Goal: Complete application form

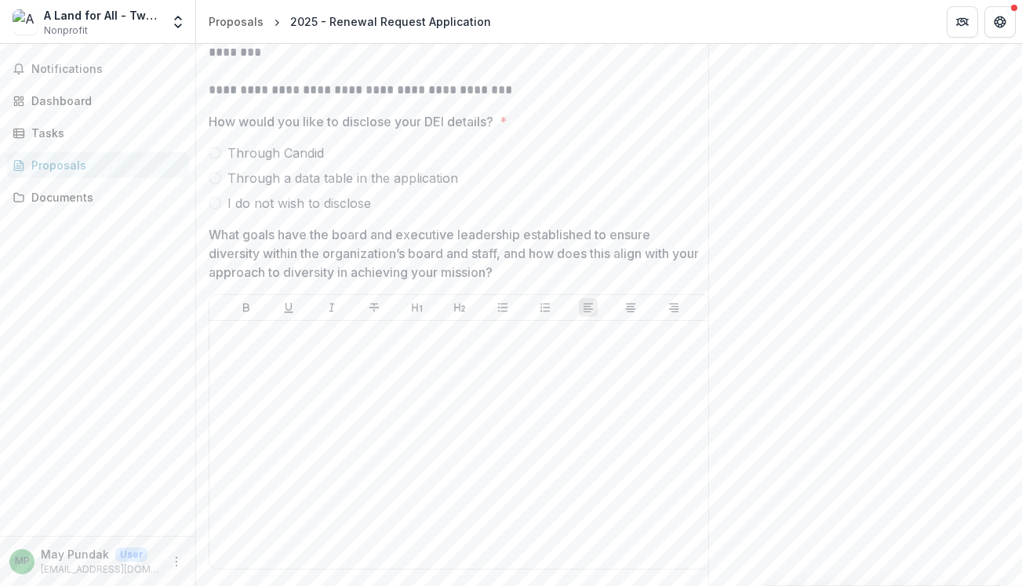
scroll to position [10142, 0]
click at [358, 224] on p "What goals have the board and executive leadership established to ensure divers…" at bounding box center [455, 252] width 493 height 56
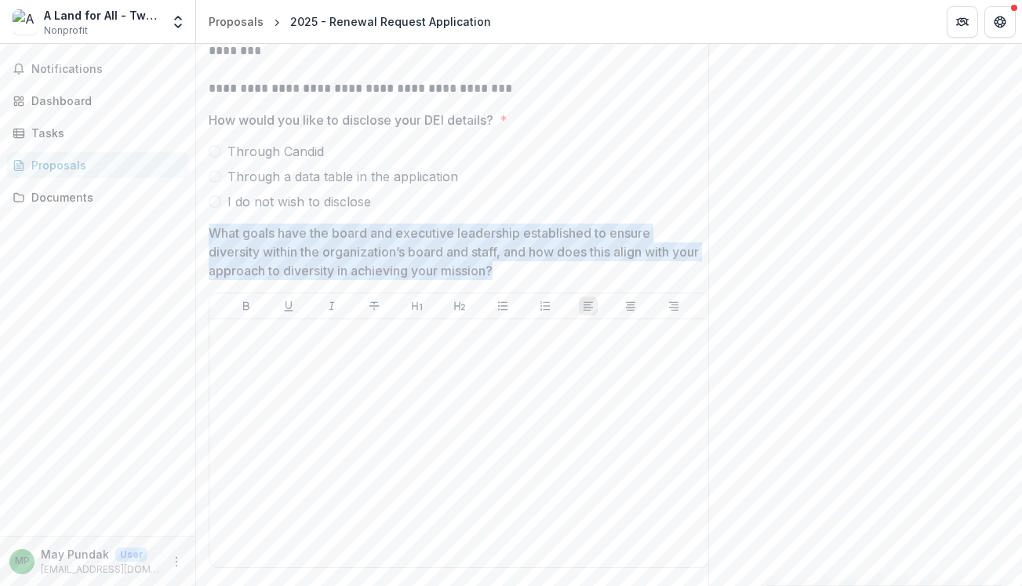
click at [358, 224] on p "What goals have the board and executive leadership established to ensure divers…" at bounding box center [455, 252] width 493 height 56
drag, startPoint x: 535, startPoint y: 226, endPoint x: 211, endPoint y: 181, distance: 327.1
click at [209, 224] on p "What goals have the board and executive leadership established to ensure divers…" at bounding box center [455, 252] width 493 height 56
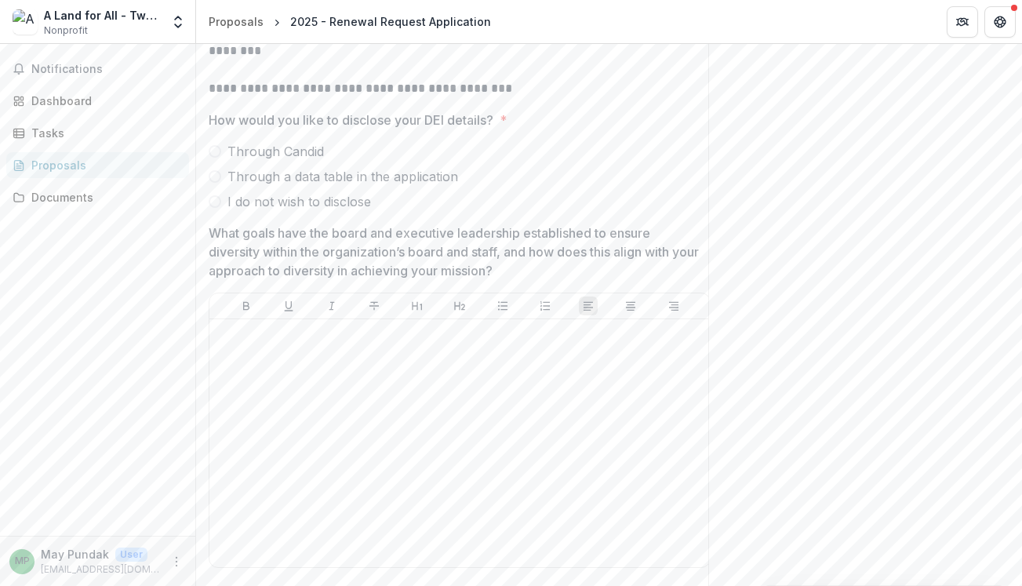
click at [216, 224] on p "What goals have the board and executive leadership established to ensure divers…" at bounding box center [455, 252] width 493 height 56
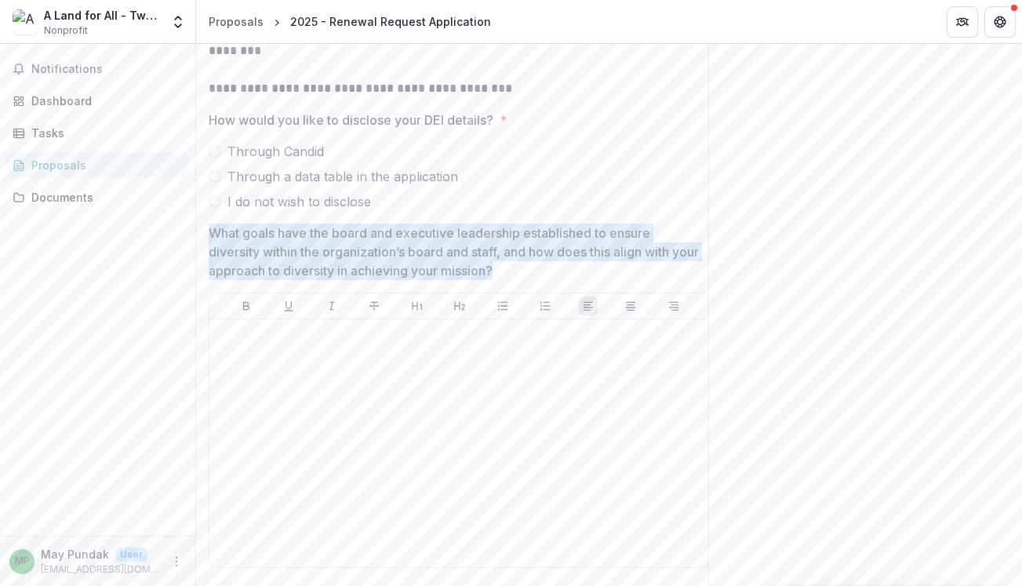
drag, startPoint x: 213, startPoint y: 184, endPoint x: 541, endPoint y: 218, distance: 329.7
click at [541, 224] on p "What goals have the board and executive leadership established to ensure divers…" at bounding box center [455, 252] width 493 height 56
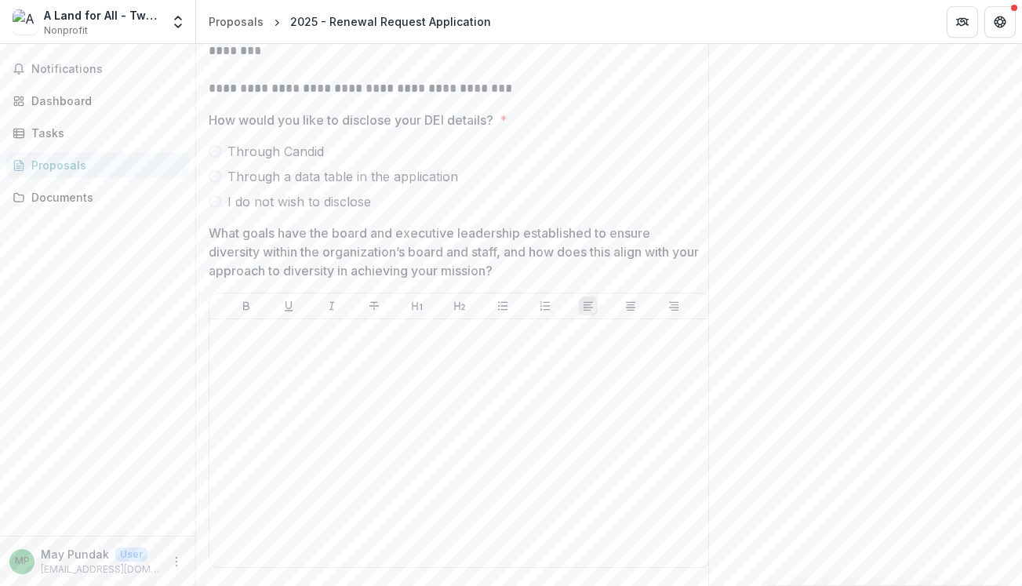
click at [370, 224] on p "What goals have the board and executive leadership established to ensure divers…" at bounding box center [455, 252] width 493 height 56
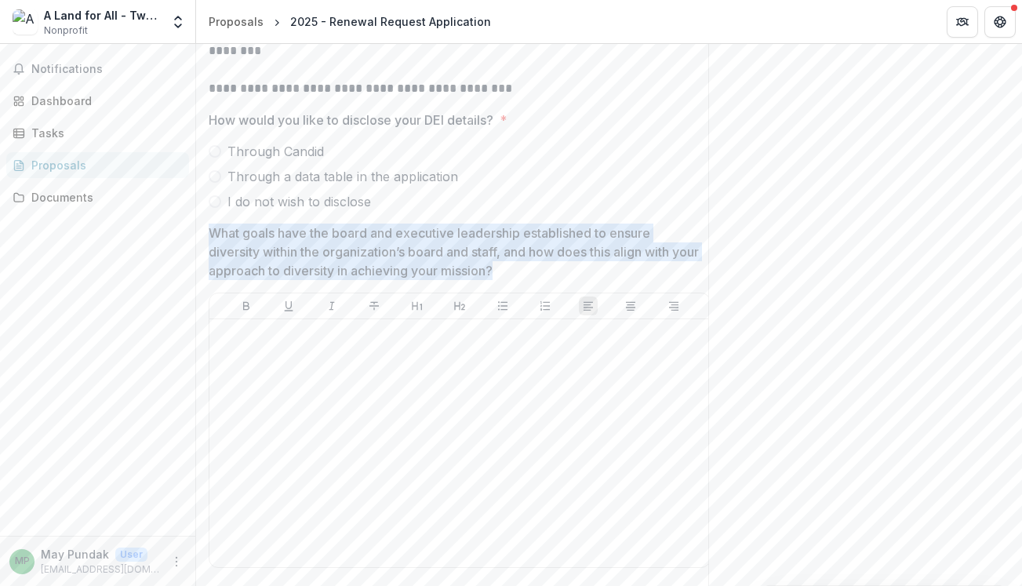
click at [370, 224] on p "What goals have the board and executive leadership established to ensure divers…" at bounding box center [455, 252] width 493 height 56
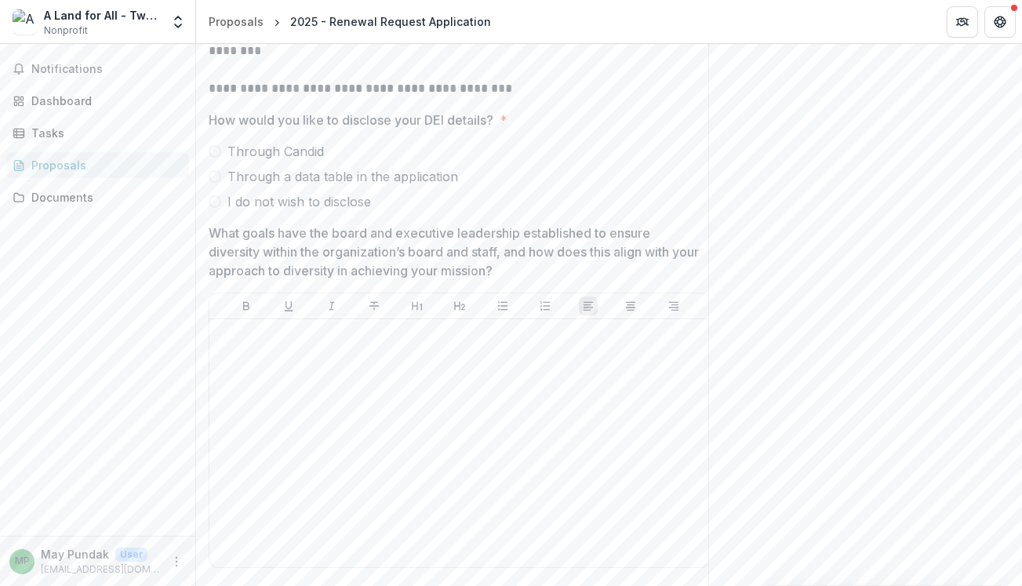
click at [370, 224] on p "What goals have the board and executive leadership established to ensure divers…" at bounding box center [455, 252] width 493 height 56
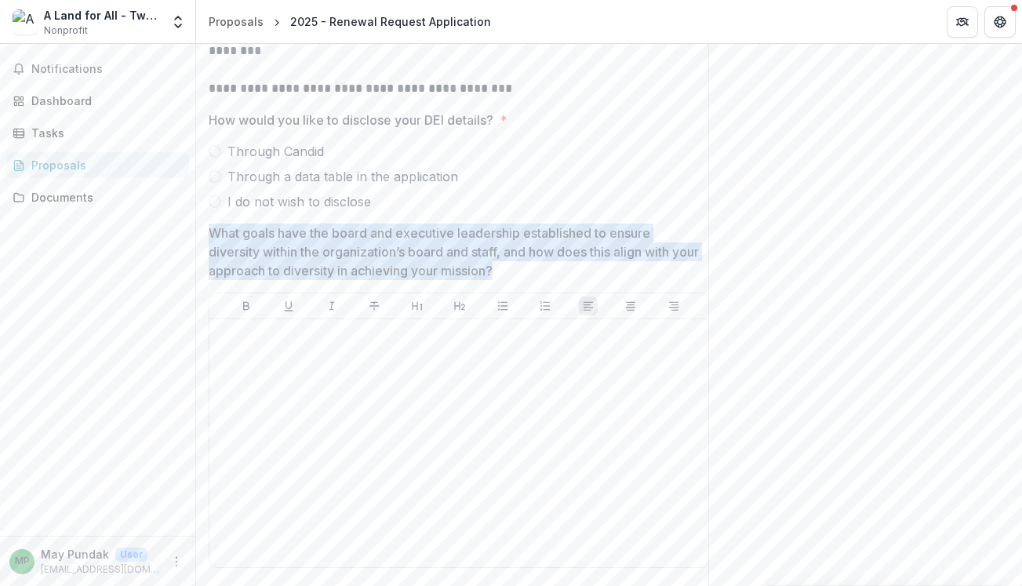
drag, startPoint x: 533, startPoint y: 223, endPoint x: 213, endPoint y: 190, distance: 322.6
click at [212, 224] on p "What goals have the board and executive leadership established to ensure divers…" at bounding box center [455, 252] width 493 height 56
drag, startPoint x: 210, startPoint y: 187, endPoint x: 533, endPoint y: 226, distance: 325.6
click at [533, 226] on p "What goals have the board and executive leadership established to ensure divers…" at bounding box center [455, 252] width 493 height 56
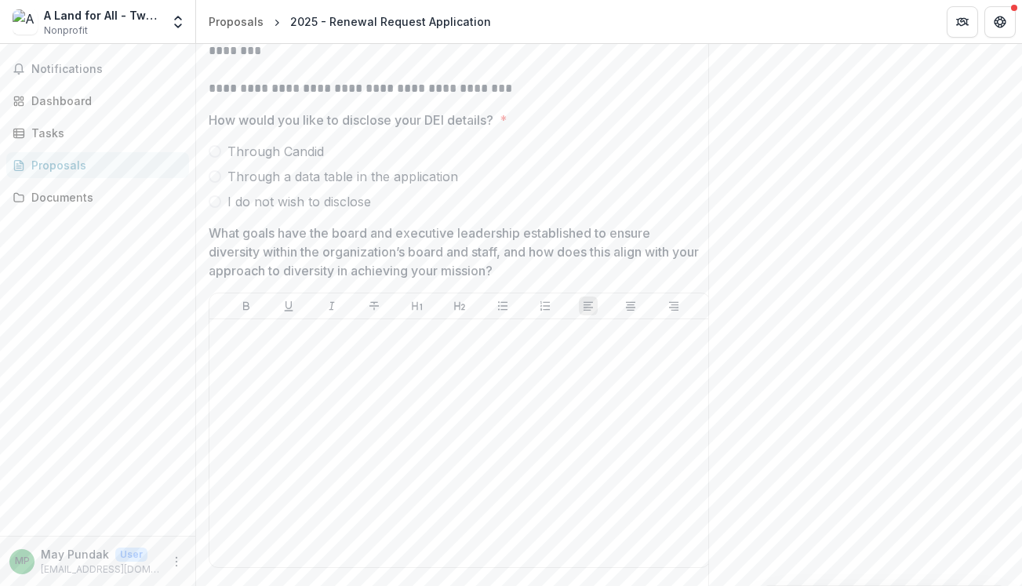
click at [261, 224] on p "What goals have the board and executive leadership established to ensure divers…" at bounding box center [455, 252] width 493 height 56
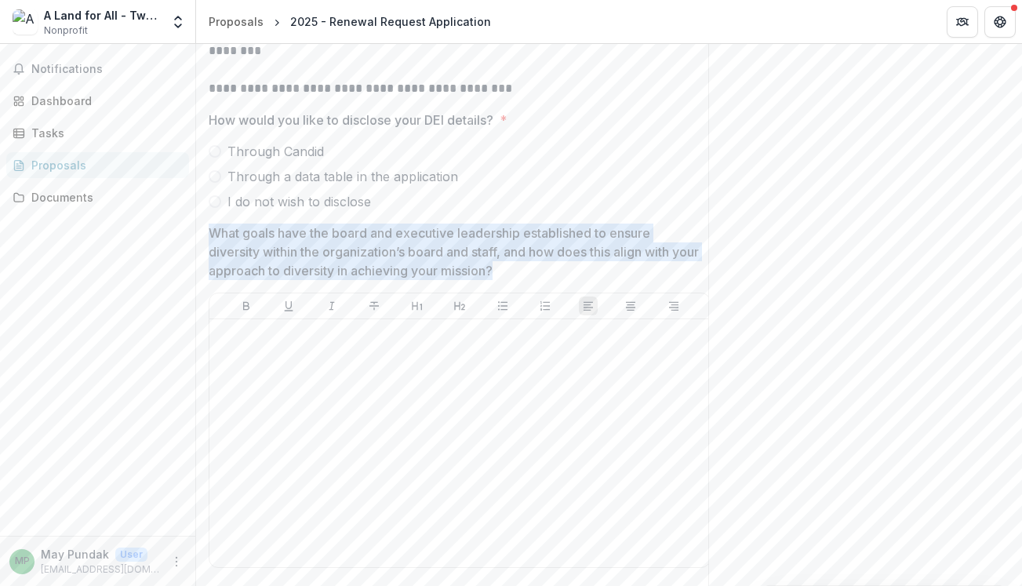
drag, startPoint x: 535, startPoint y: 228, endPoint x: 212, endPoint y: 186, distance: 325.9
click at [212, 224] on p "What goals have the board and executive leadership established to ensure divers…" at bounding box center [455, 252] width 493 height 56
drag, startPoint x: 212, startPoint y: 186, endPoint x: 520, endPoint y: 221, distance: 310.3
click at [520, 224] on p "What goals have the board and executive leadership established to ensure divers…" at bounding box center [455, 252] width 493 height 56
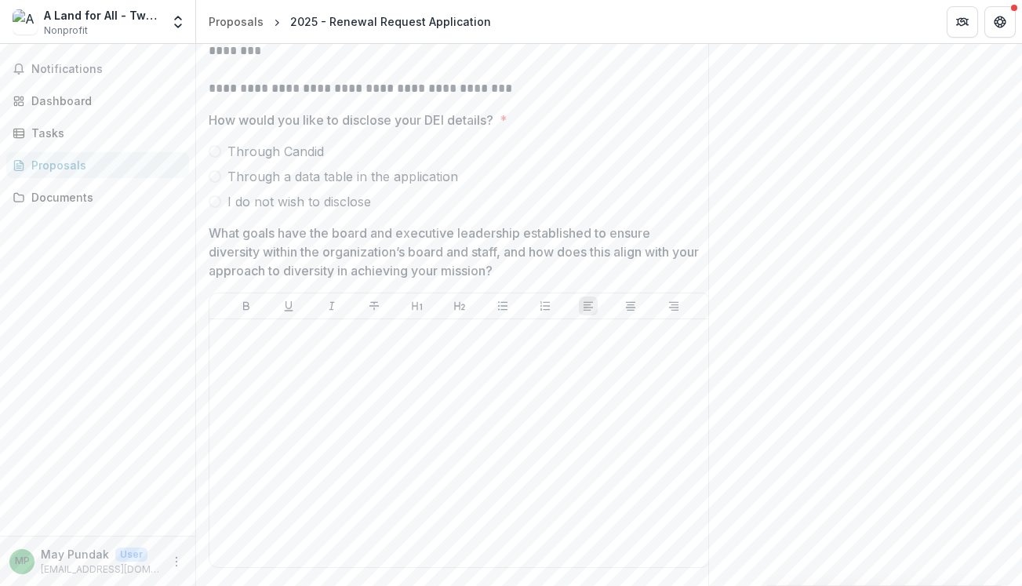
click at [461, 224] on p "What goals have the board and executive leadership established to ensure divers…" at bounding box center [455, 252] width 493 height 56
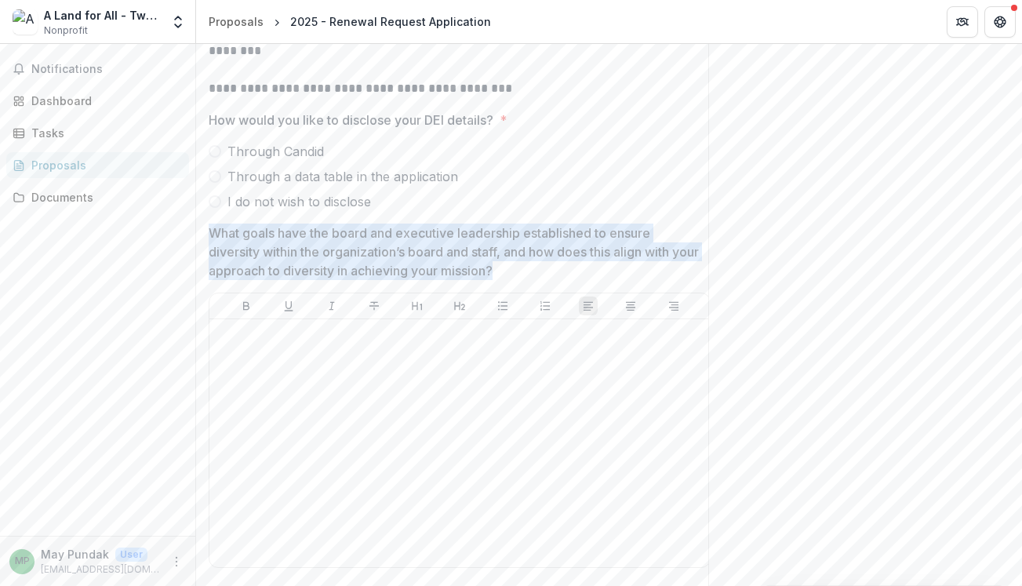
click at [461, 224] on p "What goals have the board and executive leadership established to ensure divers…" at bounding box center [455, 252] width 493 height 56
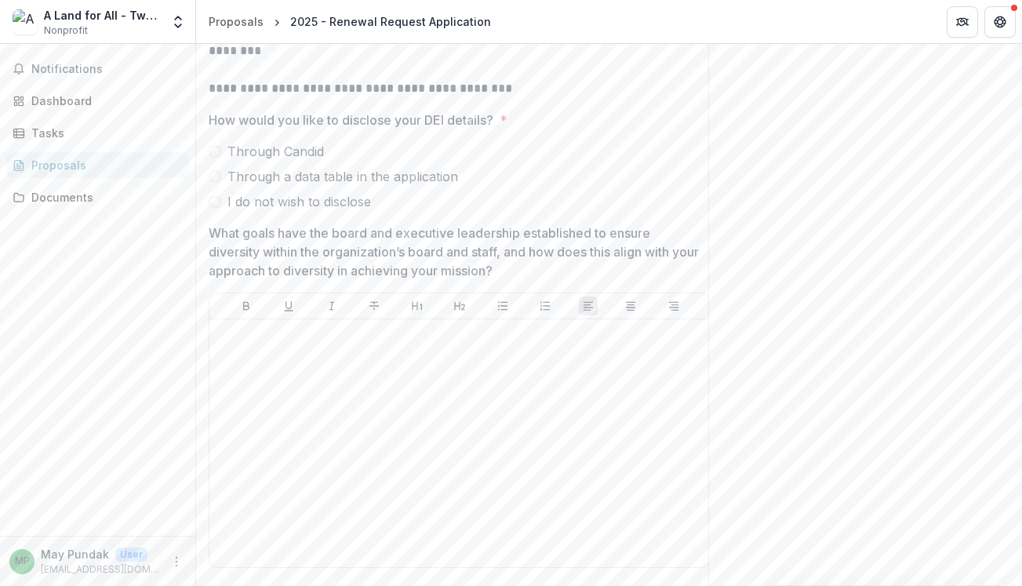
click at [461, 224] on p "What goals have the board and executive leadership established to ensure divers…" at bounding box center [455, 252] width 493 height 56
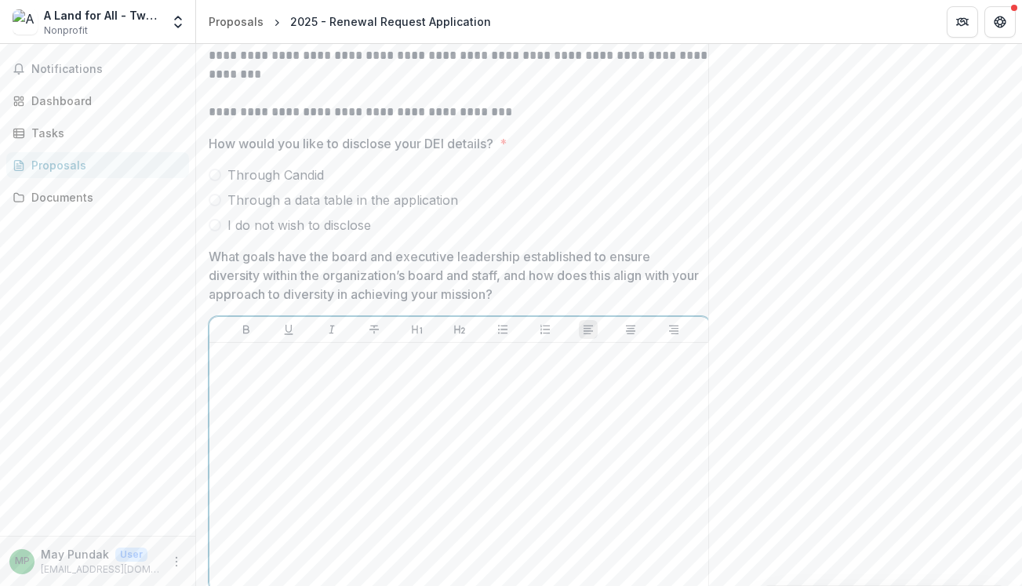
scroll to position [10112, 0]
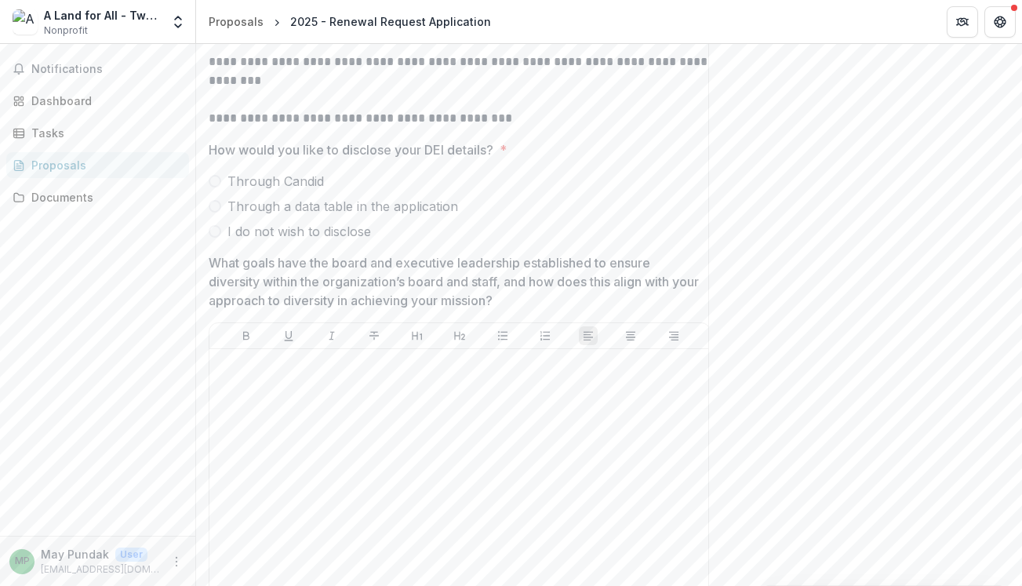
click at [218, 225] on span at bounding box center [215, 231] width 13 height 13
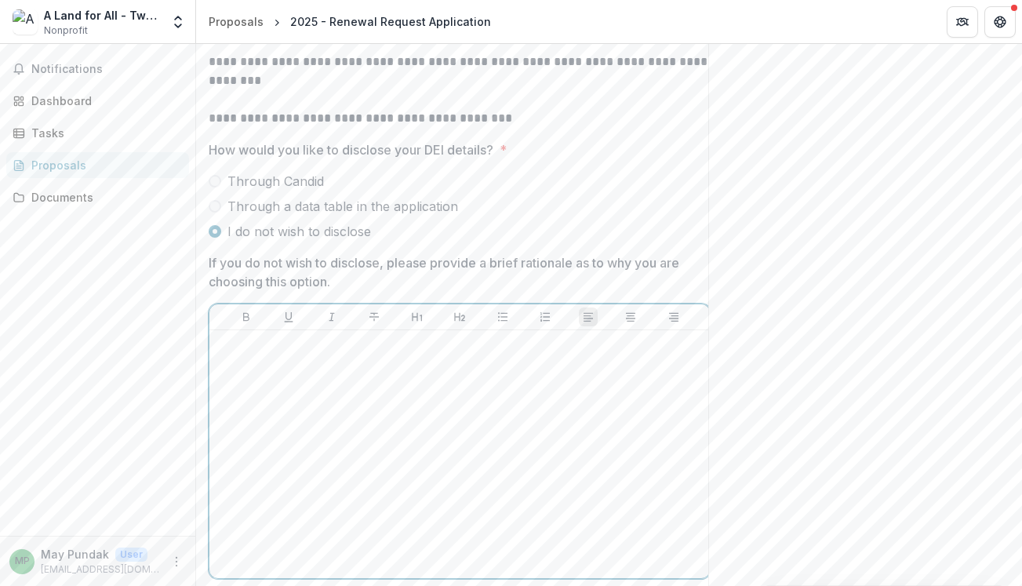
click at [319, 337] on p at bounding box center [460, 345] width 488 height 17
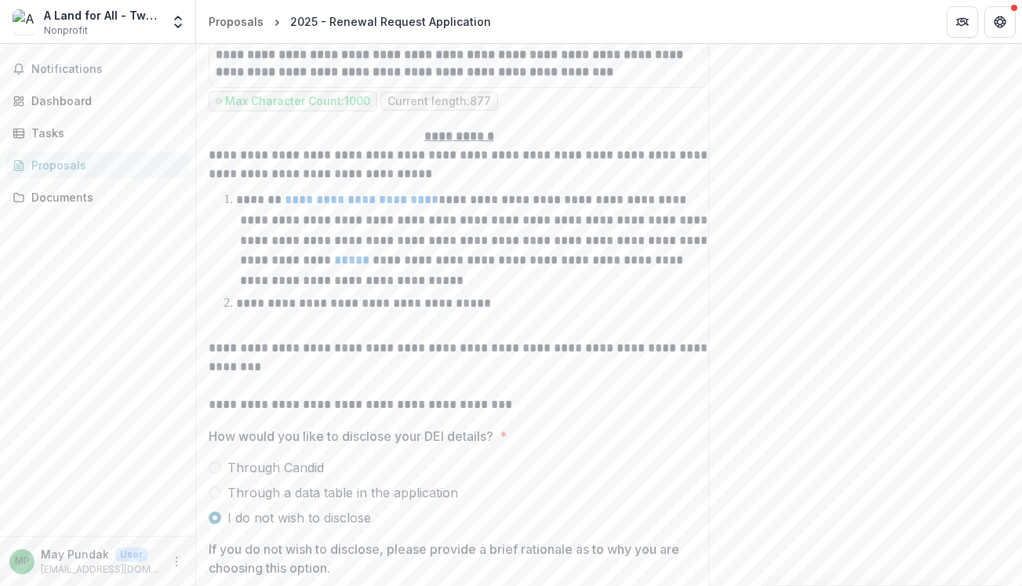
scroll to position [9843, 0]
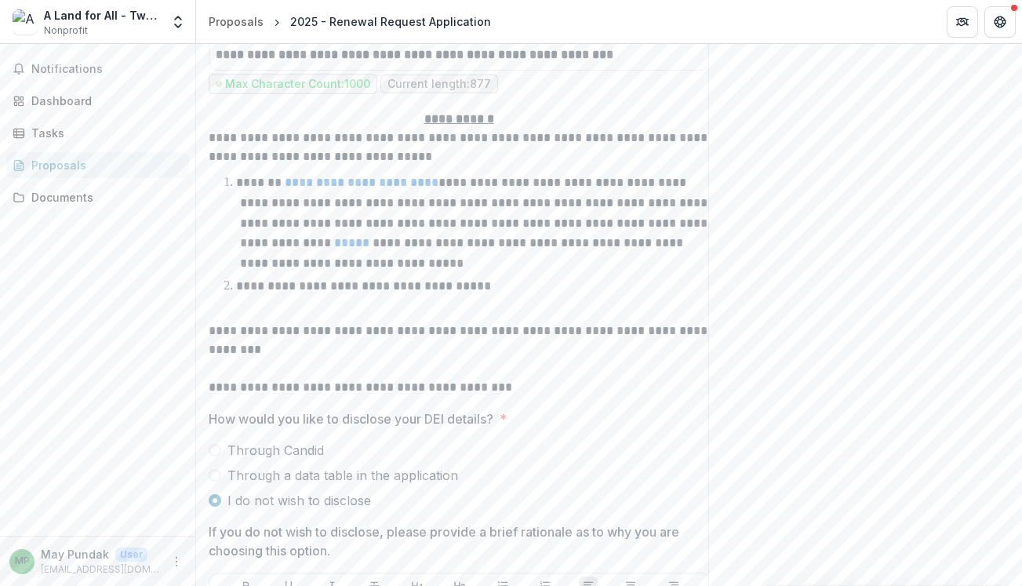
click at [222, 441] on label "Through Candid" at bounding box center [460, 450] width 502 height 19
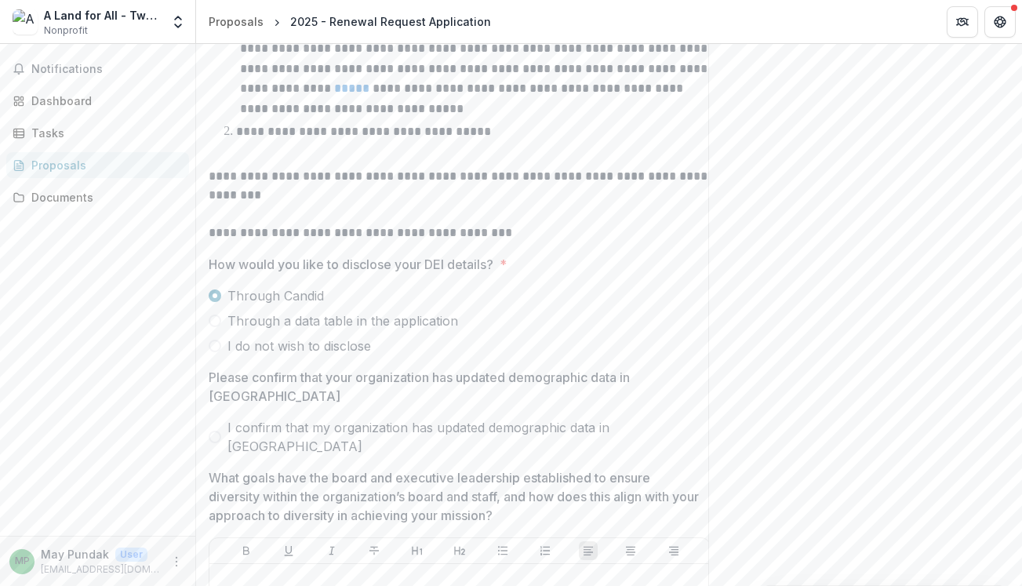
scroll to position [9999, 0]
click at [216, 338] on span at bounding box center [215, 344] width 13 height 13
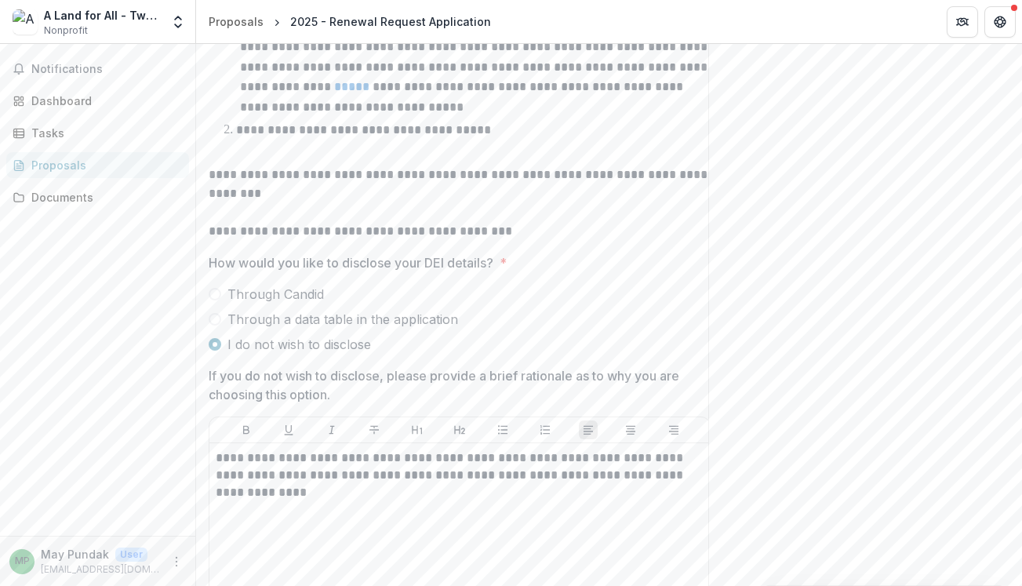
click at [217, 288] on span at bounding box center [215, 294] width 13 height 13
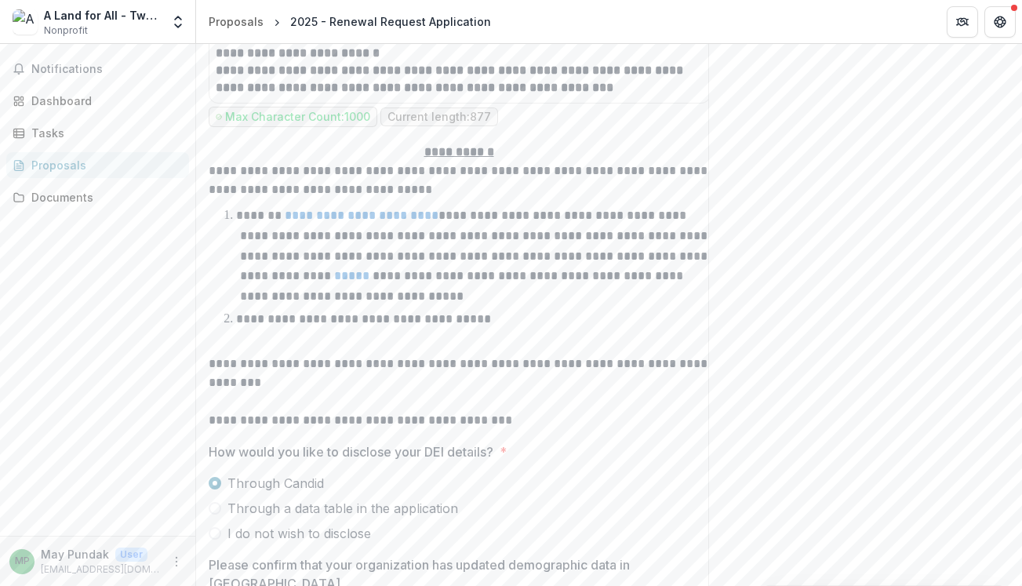
scroll to position [9810, 0]
click at [383, 162] on p "**********" at bounding box center [460, 181] width 502 height 38
drag, startPoint x: 418, startPoint y: 144, endPoint x: 367, endPoint y: 145, distance: 51.0
click at [367, 162] on p "**********" at bounding box center [460, 181] width 502 height 38
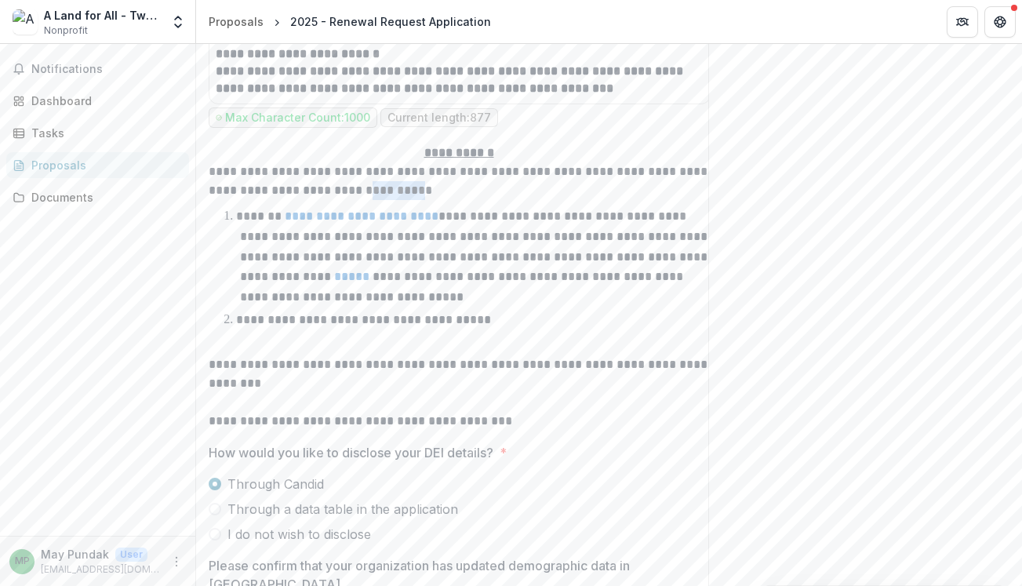
click at [228, 500] on span "Through a data table in the application" at bounding box center [343, 509] width 231 height 19
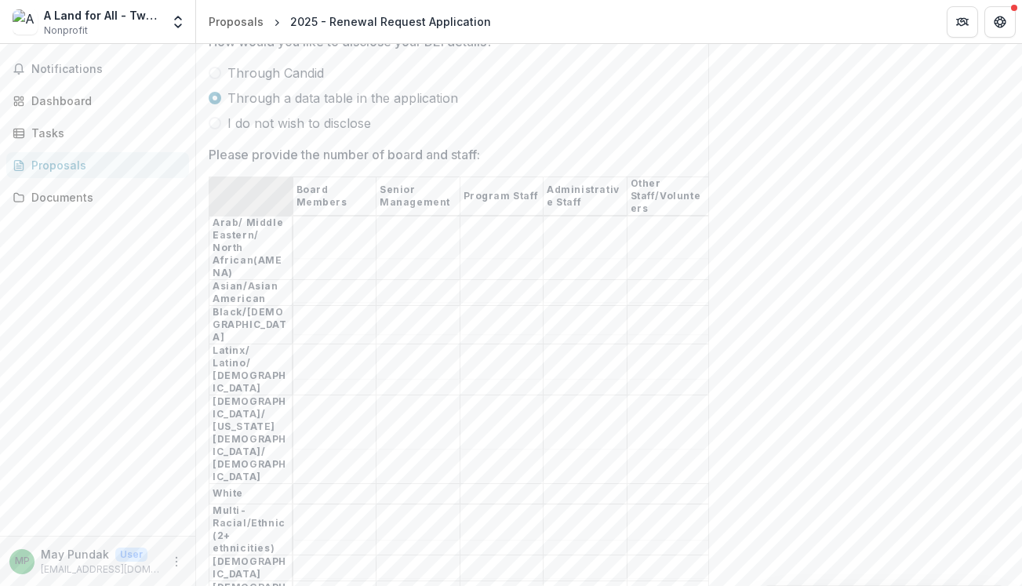
scroll to position [10222, 0]
click at [338, 238] on input "Please provide the number of board and staff:" at bounding box center [334, 247] width 82 height 19
type input "*"
click at [422, 238] on input "Please provide the number of board and staff:" at bounding box center [418, 247] width 83 height 19
click at [497, 238] on input "Please provide the number of board and staff:" at bounding box center [502, 247] width 83 height 19
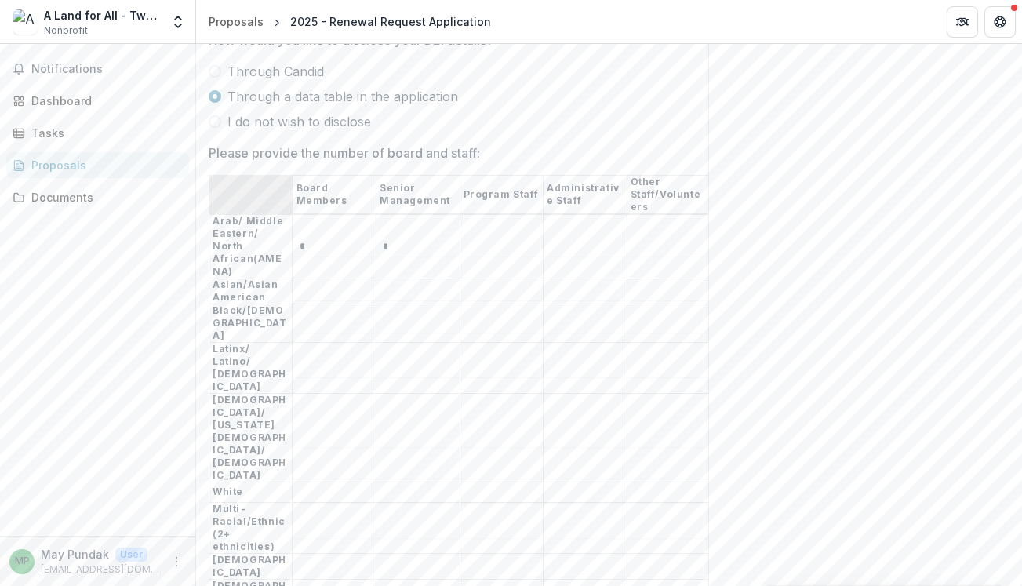
drag, startPoint x: 392, startPoint y: 193, endPoint x: 379, endPoint y: 194, distance: 13.4
click at [379, 238] on input "*" at bounding box center [418, 247] width 83 height 19
type input "*"
click at [482, 238] on input "Please provide the number of board and staff:" at bounding box center [502, 247] width 83 height 19
type input "*"
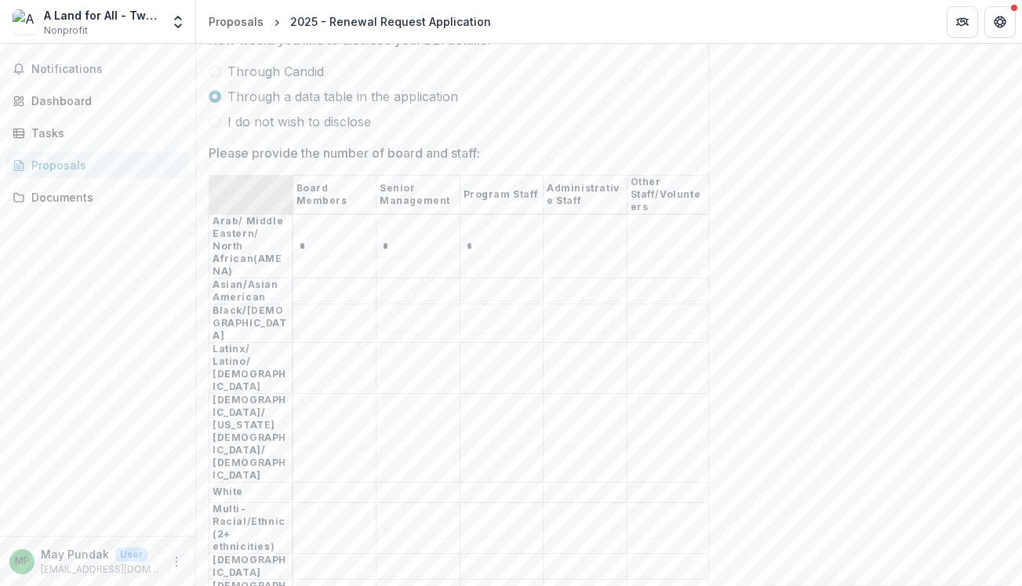
click at [571, 238] on input "Please provide the number of board and staff:" at bounding box center [585, 247] width 83 height 19
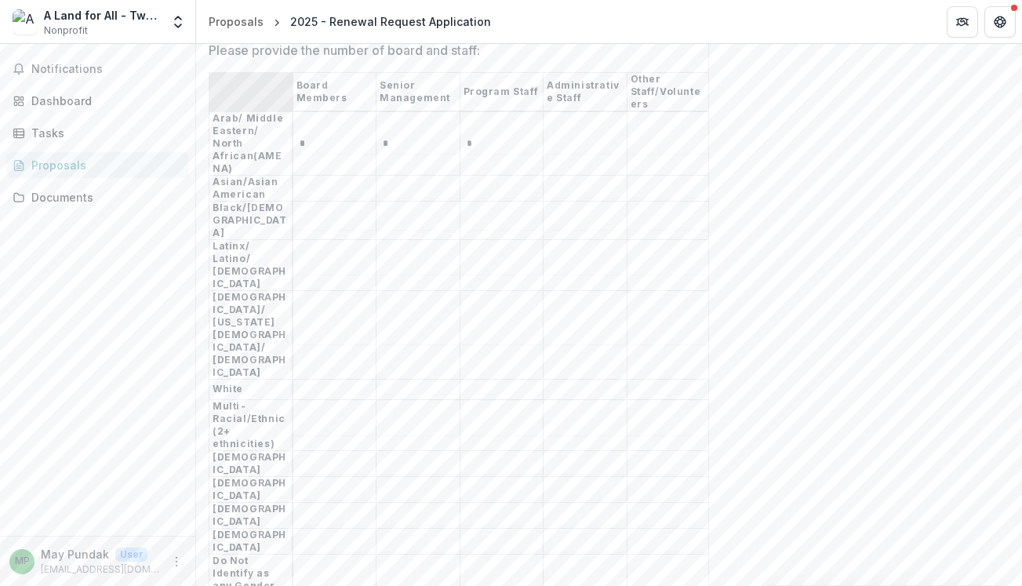
scroll to position [10313, 0]
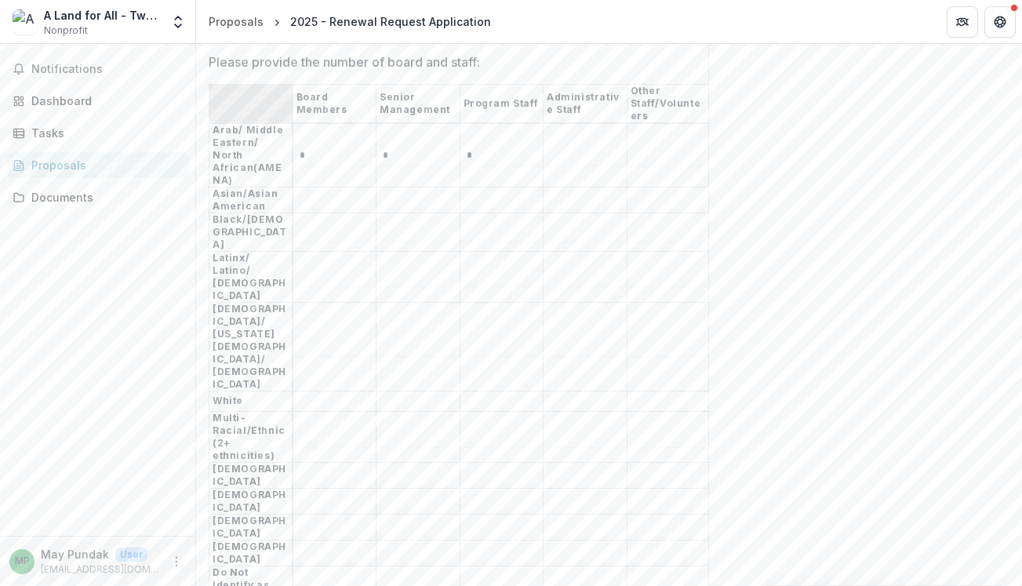
drag, startPoint x: 316, startPoint y: 264, endPoint x: 307, endPoint y: 264, distance: 9.4
click at [316, 392] on input "Please provide the number of board and staff:" at bounding box center [334, 401] width 82 height 19
click at [301, 428] on input "Please provide the number of board and staff:" at bounding box center [334, 437] width 82 height 19
click at [326, 392] on input "Please provide the number of board and staff:" at bounding box center [334, 401] width 82 height 19
type input "*"
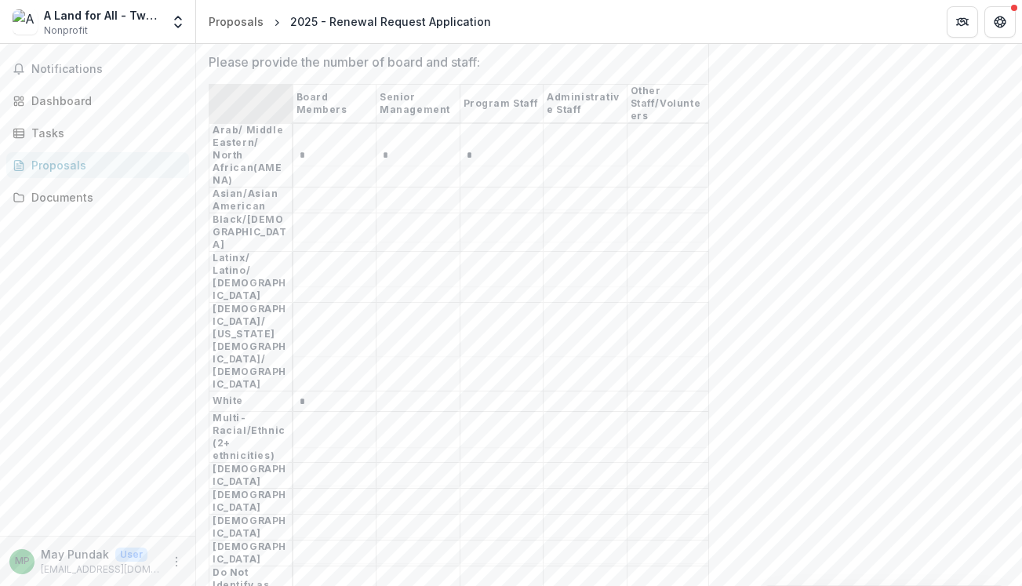
click at [416, 392] on input "Please provide the number of board and staff:" at bounding box center [418, 401] width 83 height 19
type input "*"
click at [494, 392] on input "Please provide the number of board and staff:" at bounding box center [502, 401] width 83 height 19
type input "*"
click at [504, 428] on input "Please provide the number of board and staff:" at bounding box center [502, 437] width 83 height 19
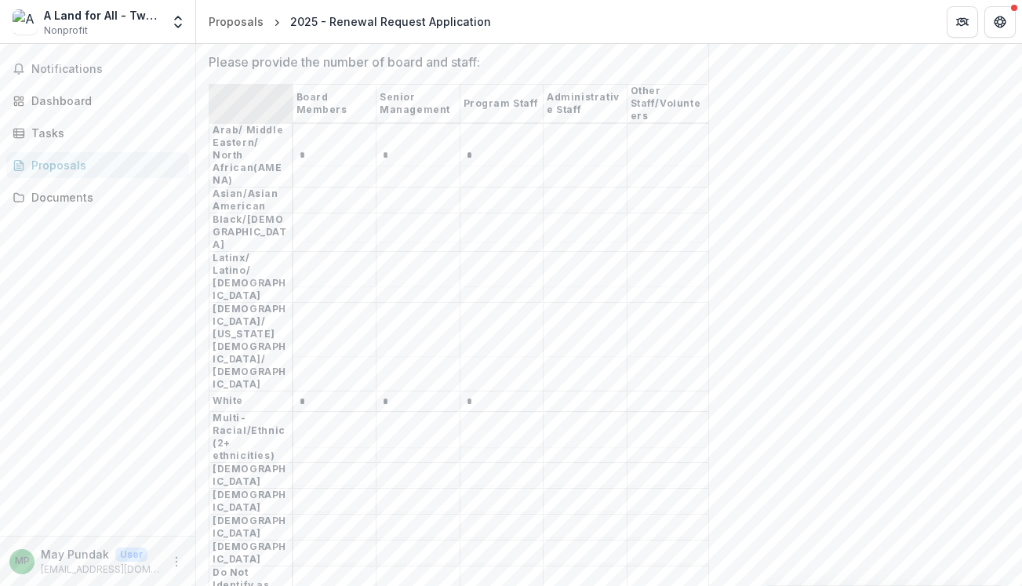
click at [359, 467] on input "Please provide the number of board and staff:" at bounding box center [334, 476] width 82 height 19
type input "*"
click at [333, 493] on input "Please provide the number of board and staff:" at bounding box center [334, 502] width 82 height 19
type input "*"
click at [369, 519] on input "Please provide the number of board and staff:" at bounding box center [334, 528] width 82 height 19
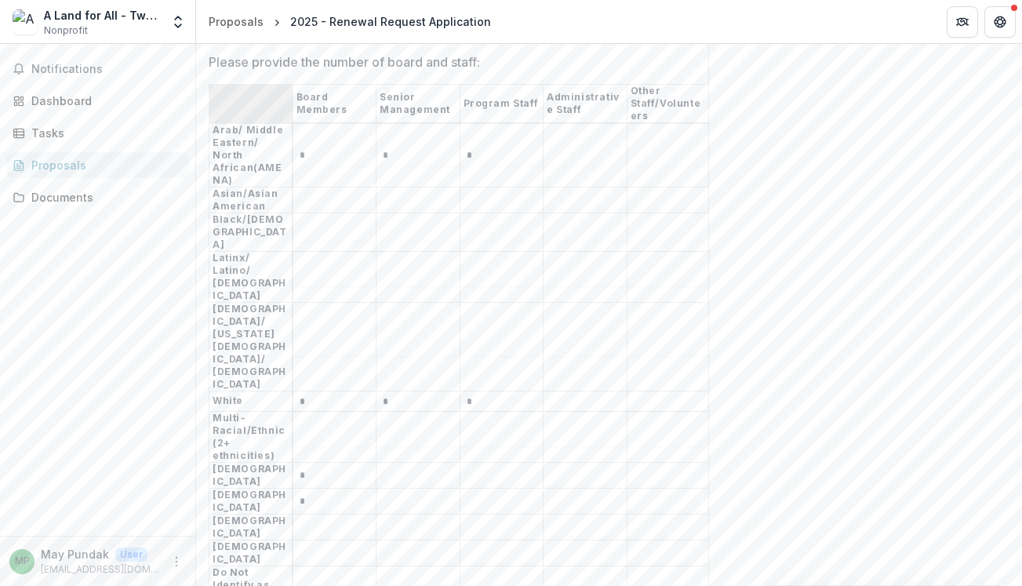
click at [362, 583] on input "Please provide the number of board and staff:" at bounding box center [334, 592] width 82 height 19
click at [410, 467] on input "Please provide the number of board and staff:" at bounding box center [418, 476] width 83 height 19
type input "*"
click at [478, 467] on input "Please provide the number of board and staff:" at bounding box center [502, 476] width 83 height 19
click at [481, 493] on input "Please provide the number of board and staff:" at bounding box center [502, 502] width 83 height 19
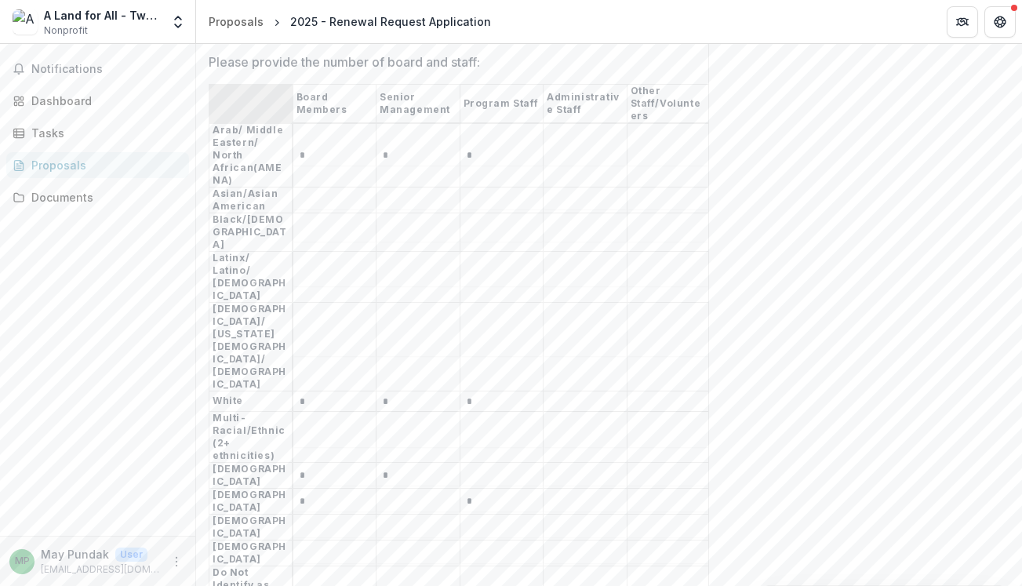
type input "*"
click at [487, 467] on input "Please provide the number of board and staff:" at bounding box center [502, 476] width 83 height 19
drag, startPoint x: 476, startPoint y: 266, endPoint x: 467, endPoint y: 266, distance: 9.4
click at [467, 392] on input "*" at bounding box center [502, 401] width 83 height 19
type input "*"
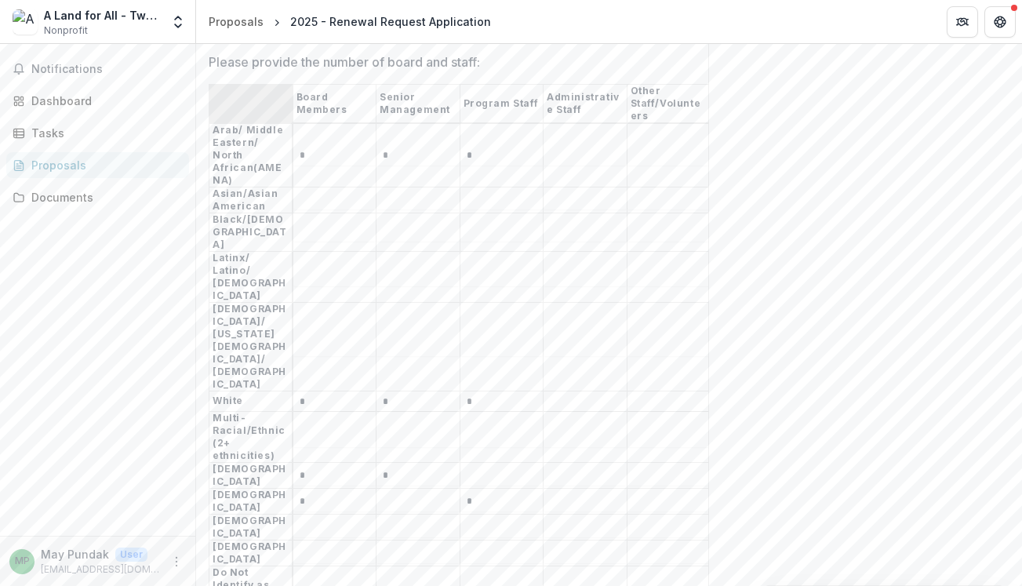
click at [476, 467] on input "Please provide the number of board and staff:" at bounding box center [502, 476] width 83 height 19
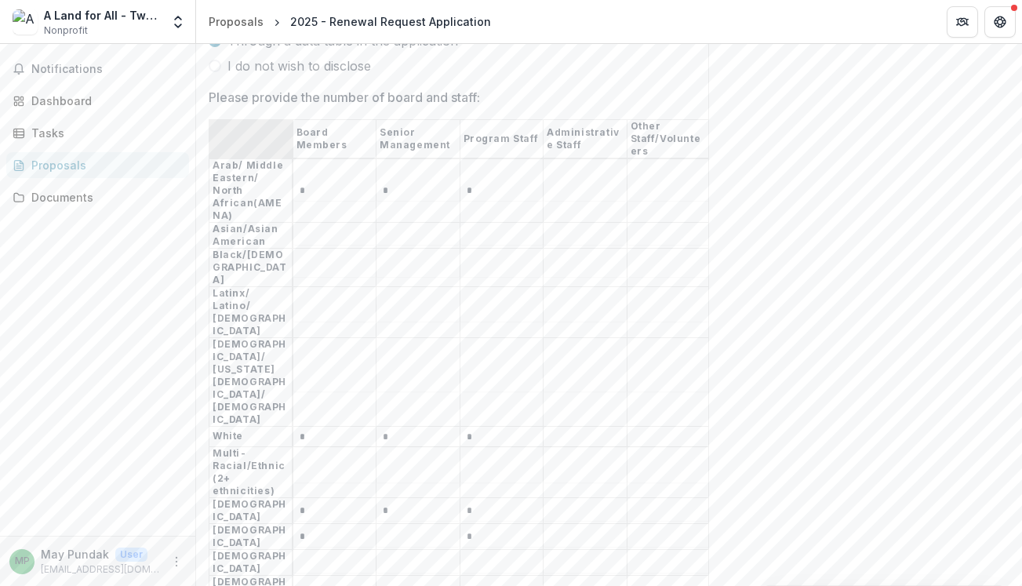
scroll to position [10276, 0]
type input "*"
click at [468, 429] on input "*" at bounding box center [502, 438] width 83 height 19
type input "*"
click at [584, 429] on input "Please provide the number of board and staff:" at bounding box center [585, 438] width 83 height 19
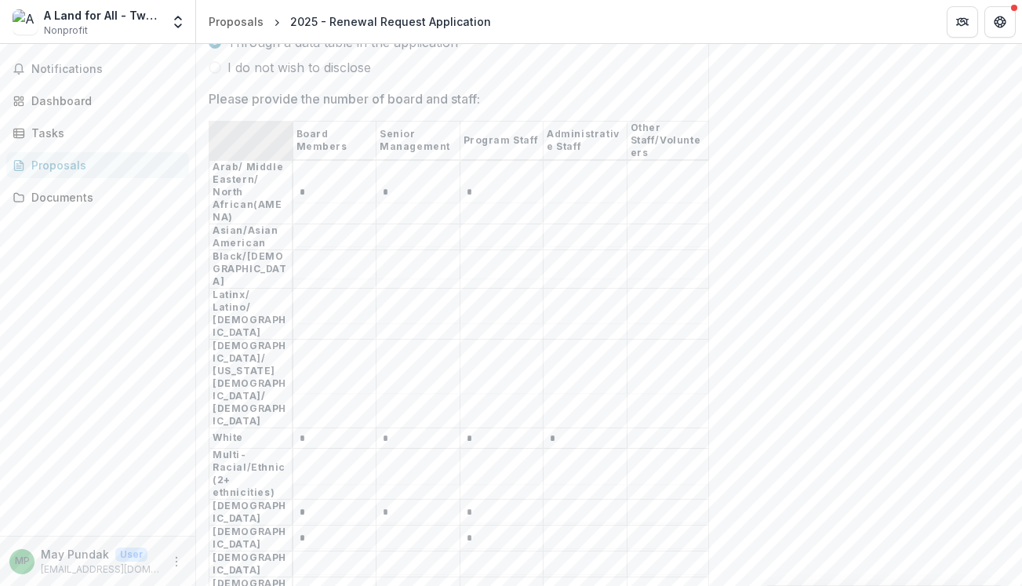
type input "*"
drag, startPoint x: 474, startPoint y: 371, endPoint x: 464, endPoint y: 371, distance: 9.4
click at [464, 504] on input "*" at bounding box center [502, 513] width 83 height 19
type input "*"
click at [562, 504] on input "Please provide the number of board and staff:" at bounding box center [585, 513] width 83 height 19
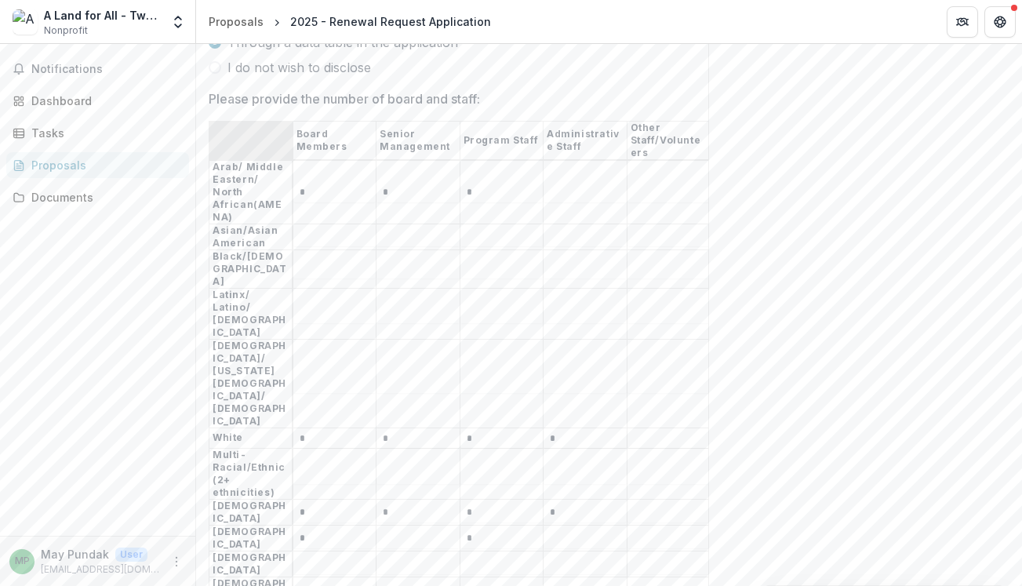
type input "*"
drag, startPoint x: 473, startPoint y: 373, endPoint x: 465, endPoint y: 374, distance: 8.0
click at [465, 504] on input "*" at bounding box center [502, 513] width 83 height 19
type input "*"
click at [552, 504] on input "*" at bounding box center [585, 513] width 83 height 19
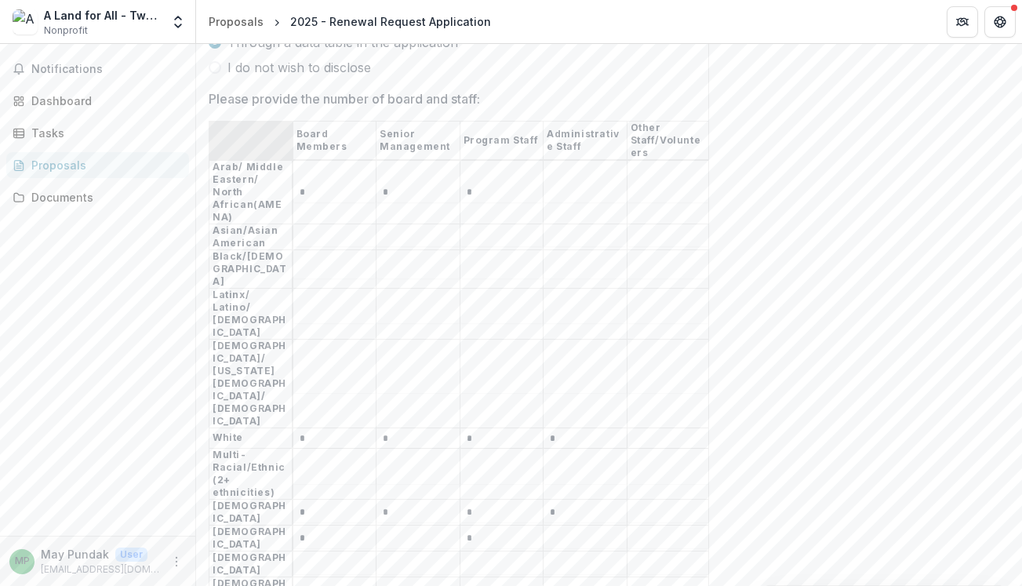
type input "*"
click at [551, 429] on input "*" at bounding box center [585, 438] width 83 height 19
type input "*"
click at [467, 429] on input "*" at bounding box center [502, 438] width 83 height 19
type input "*"
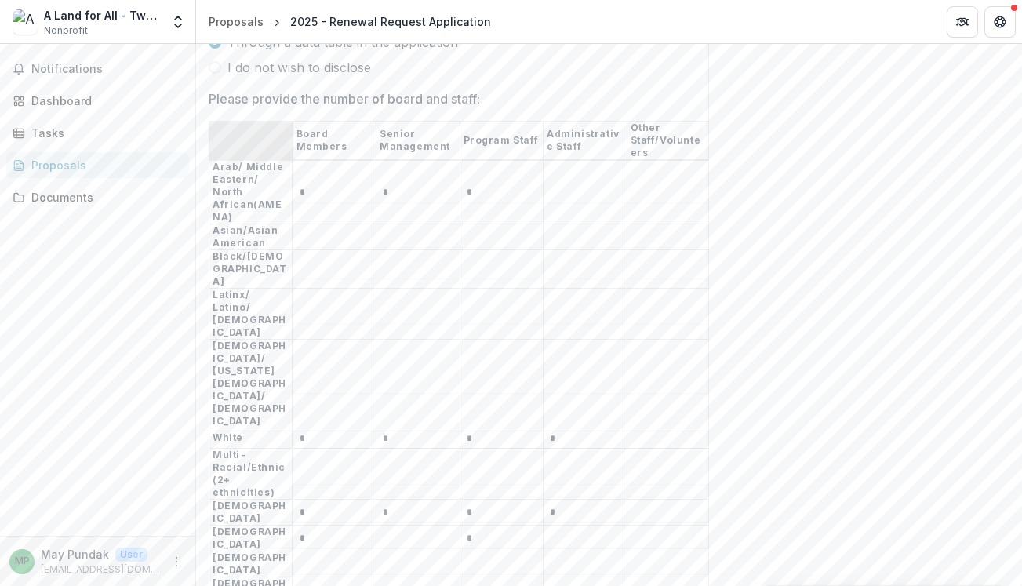
click at [468, 504] on input "*" at bounding box center [502, 513] width 83 height 19
type input "*"
click at [512, 555] on input "Please provide the number of board and staff:" at bounding box center [502, 564] width 83 height 19
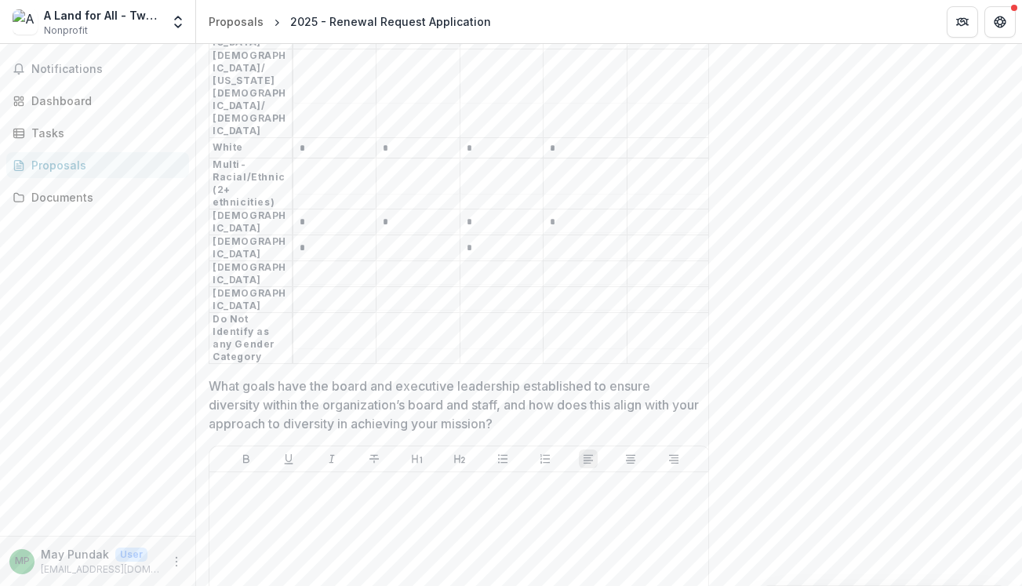
scroll to position [10580, 0]
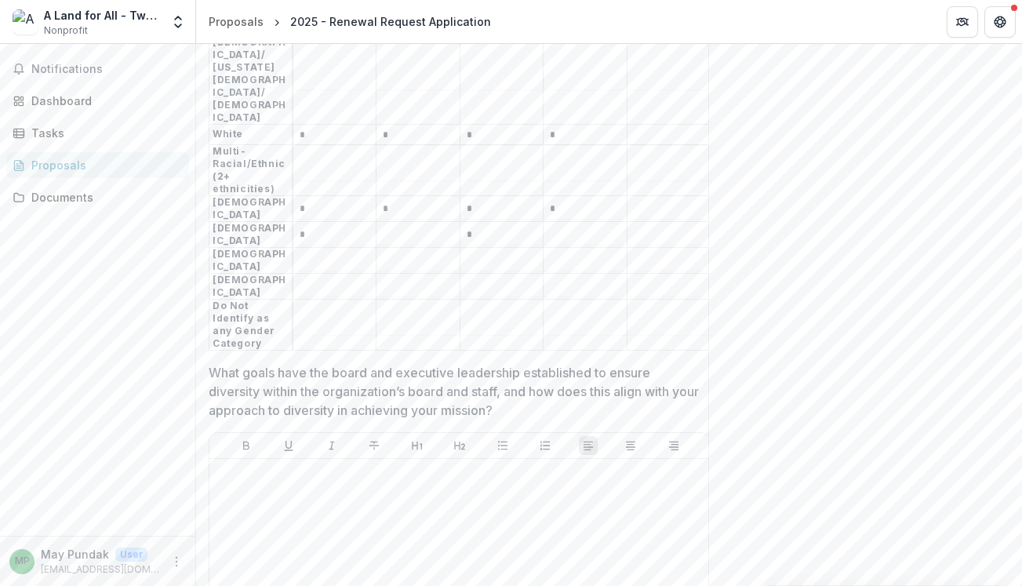
click at [388, 363] on p "What goals have the board and executive leadership established to ensure divers…" at bounding box center [455, 391] width 493 height 56
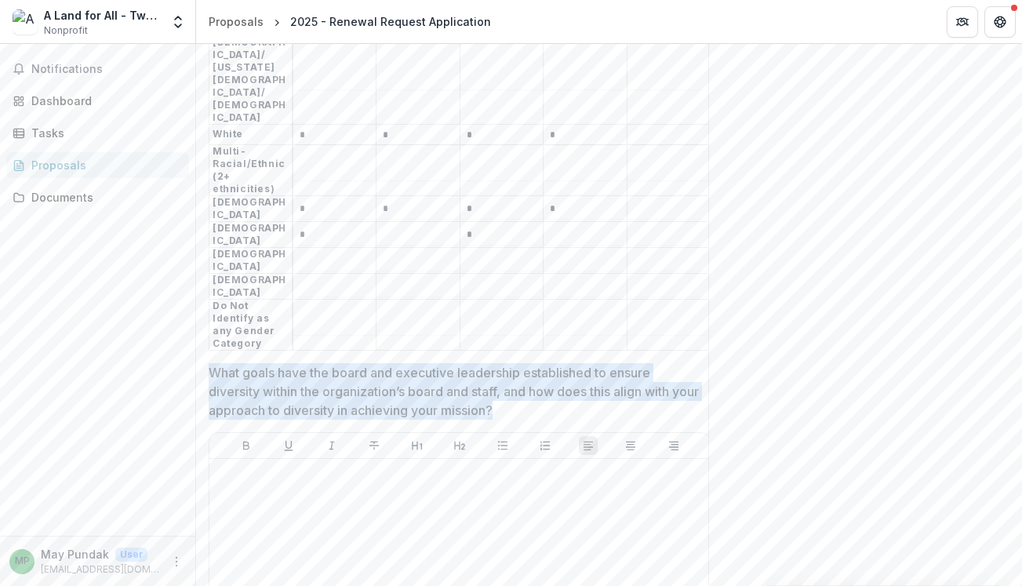
click at [388, 363] on p "What goals have the board and executive leadership established to ensure divers…" at bounding box center [455, 391] width 493 height 56
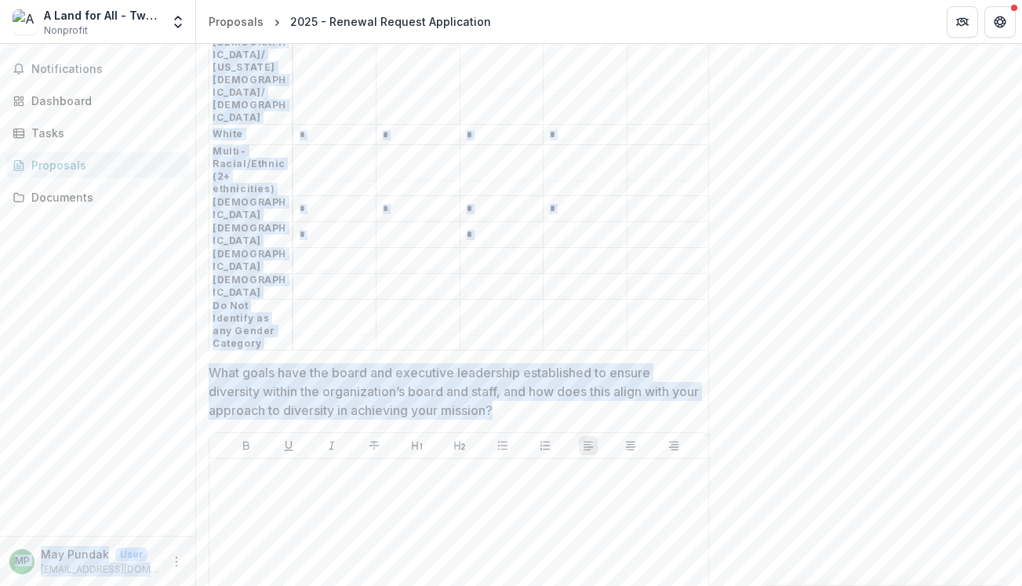
drag, startPoint x: 532, startPoint y: 248, endPoint x: 184, endPoint y: 216, distance: 349.8
click at [184, 216] on main "**********" at bounding box center [511, 315] width 1022 height 542
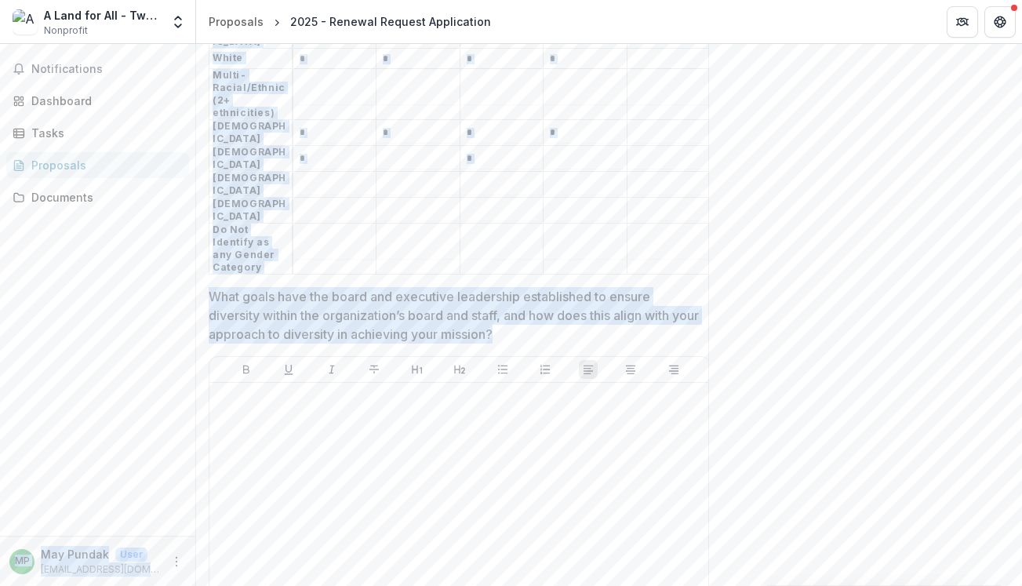
scroll to position [10660, 0]
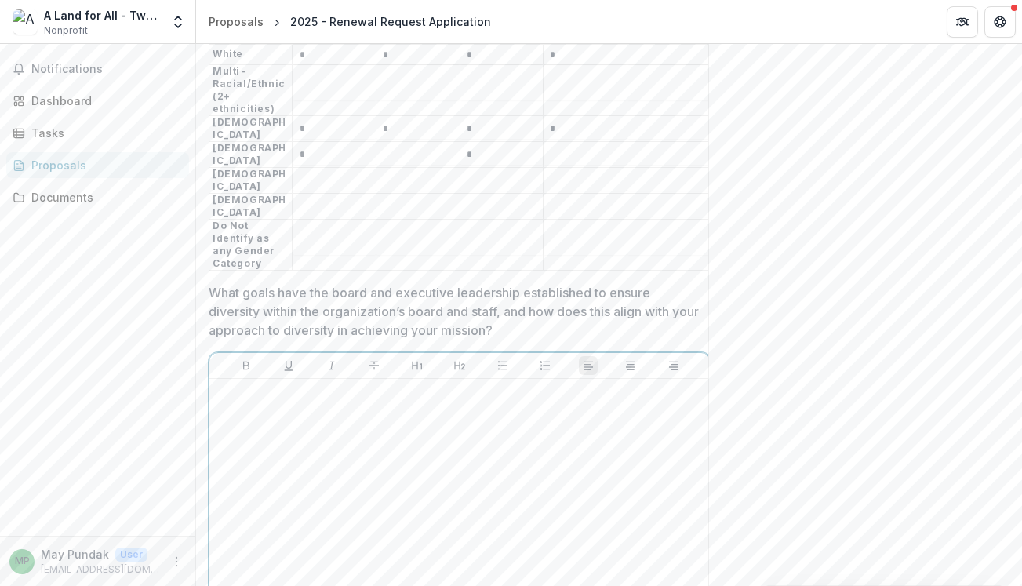
click at [246, 385] on div at bounding box center [460, 502] width 488 height 235
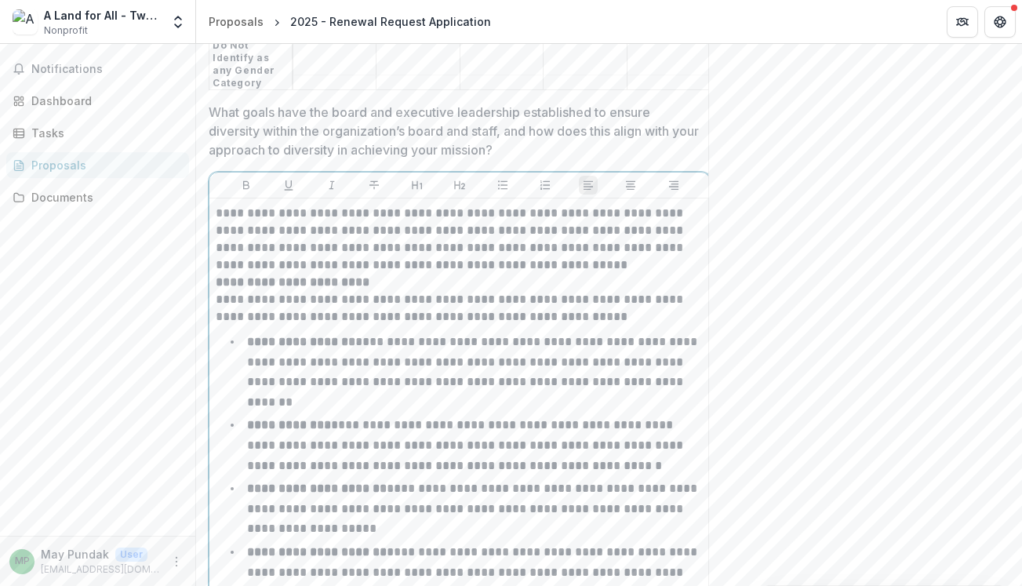
scroll to position [10842, 0]
click at [618, 203] on p "**********" at bounding box center [460, 237] width 488 height 69
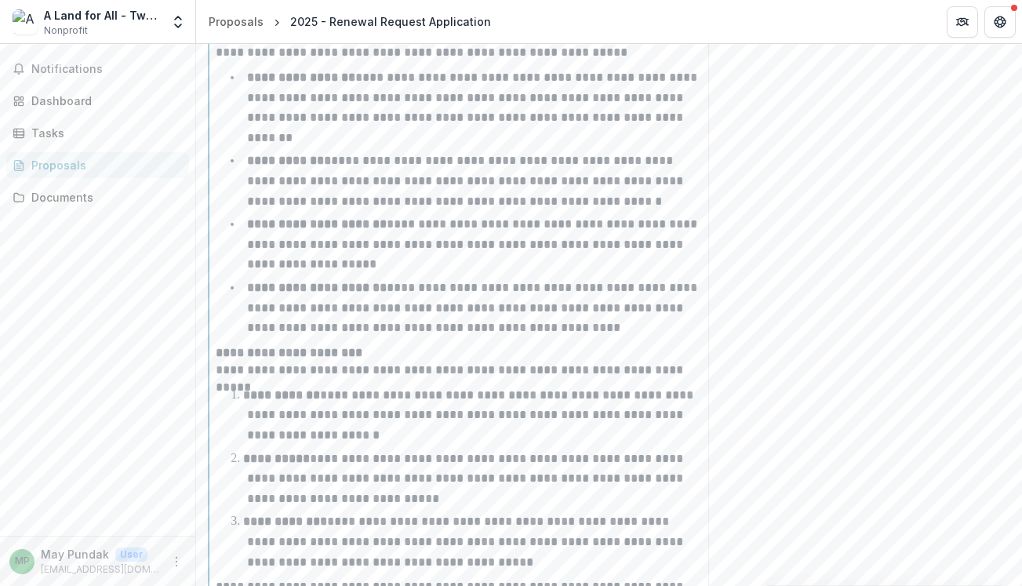
scroll to position [11116, 0]
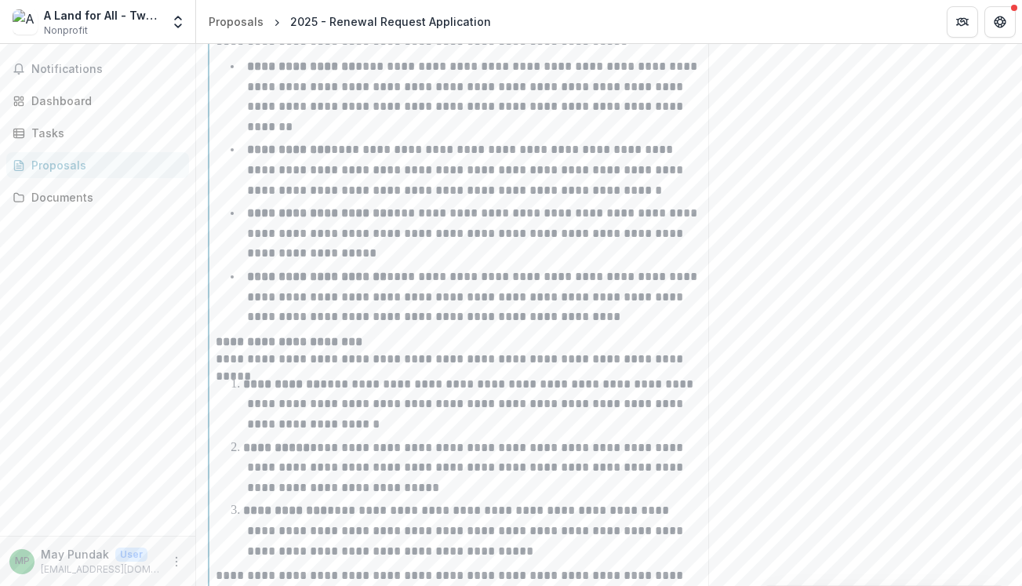
click at [559, 271] on p "**********" at bounding box center [473, 297] width 453 height 52
click at [551, 271] on p "**********" at bounding box center [473, 297] width 453 height 52
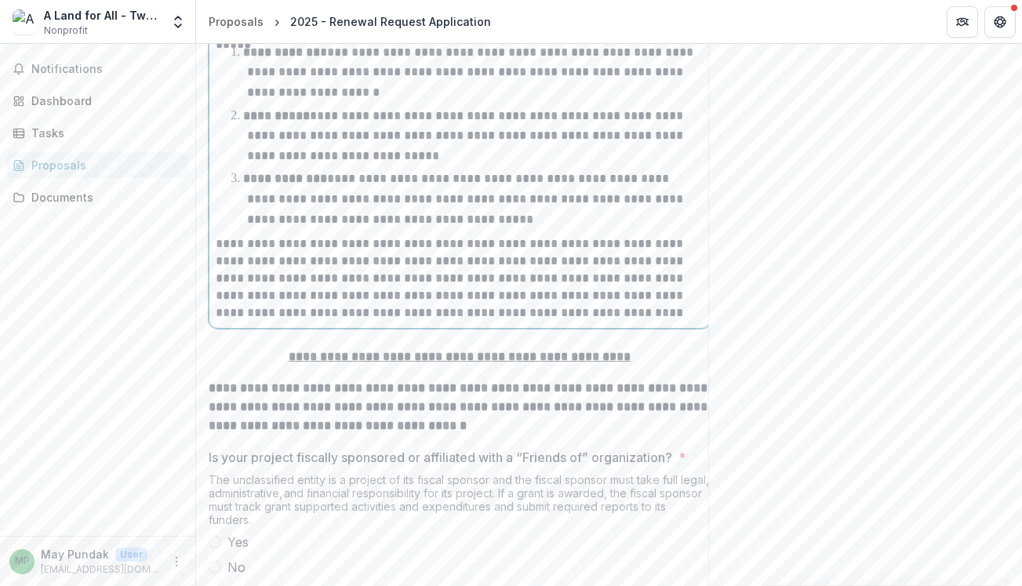
scroll to position [11490, 0]
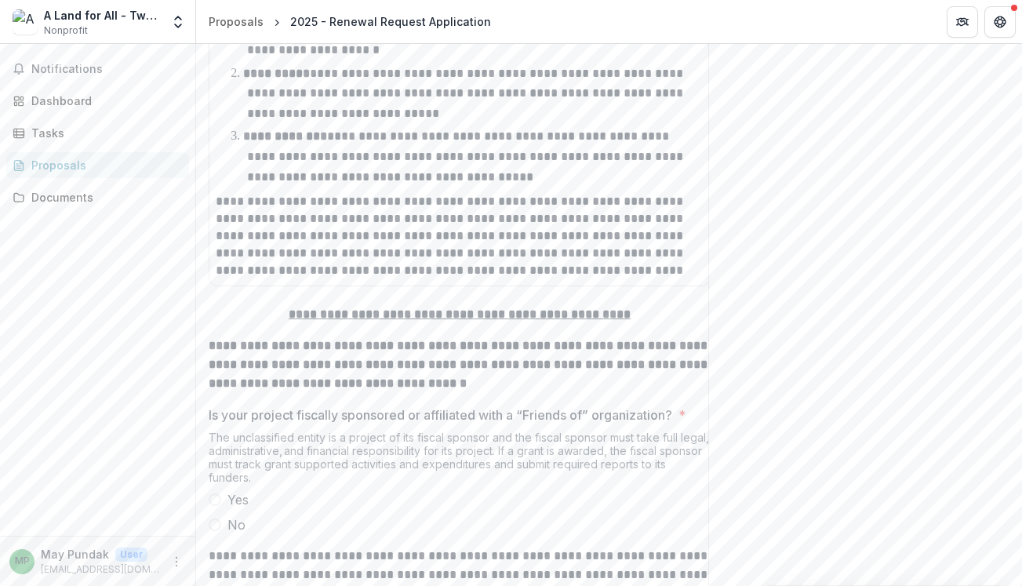
click at [215, 493] on span at bounding box center [215, 499] width 13 height 13
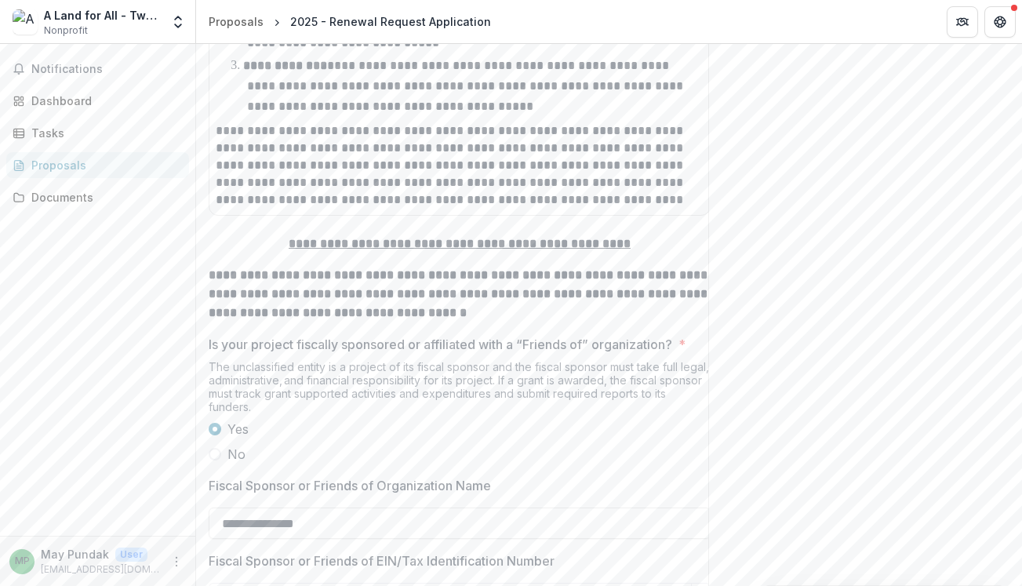
scroll to position [11565, 0]
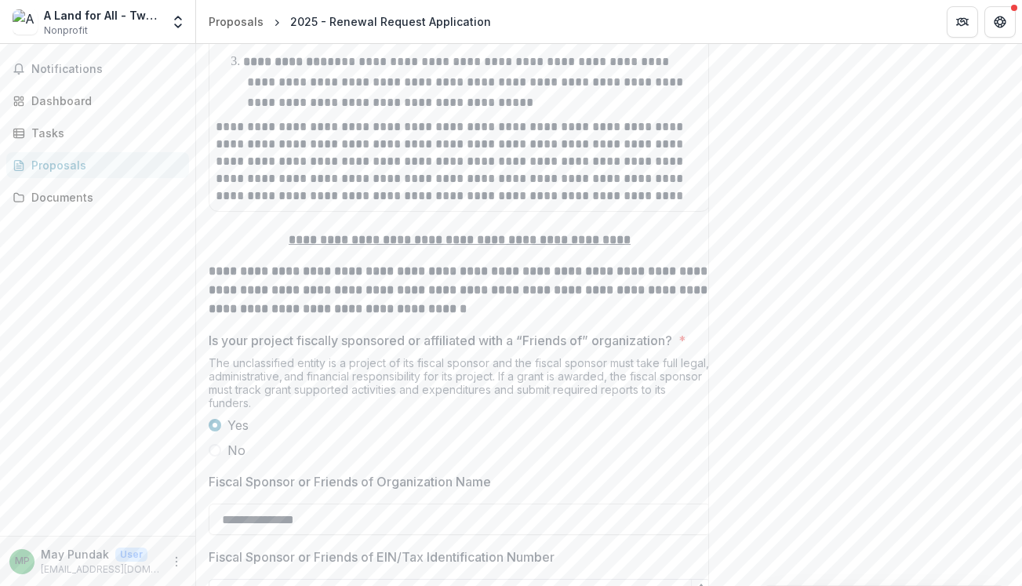
click at [240, 579] on input "Fiscal Sponsor or Friends of EIN/Tax Identification Number" at bounding box center [460, 594] width 502 height 31
paste input "**********"
type input "**"
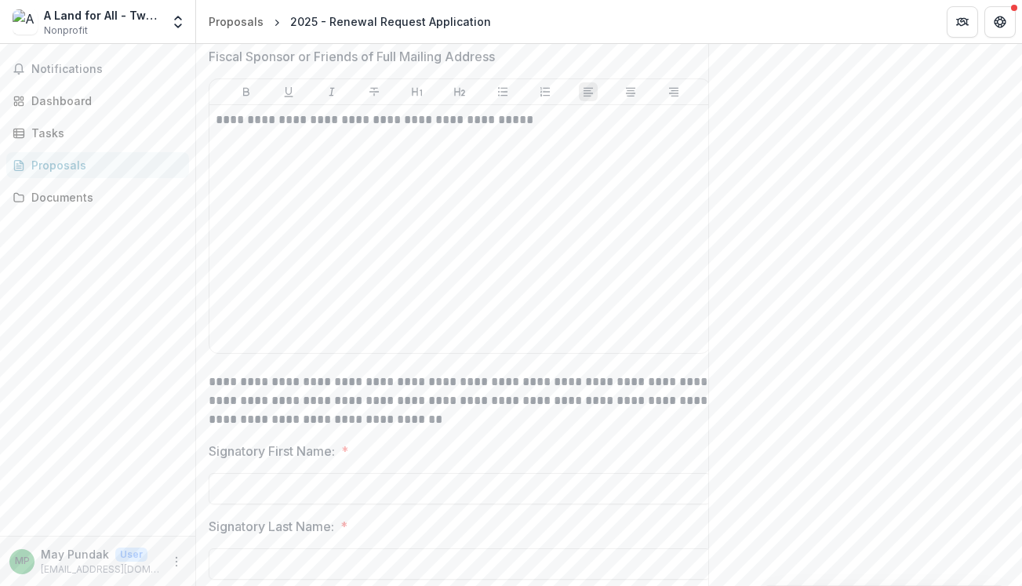
scroll to position [12142, 0]
click at [233, 471] on input "Signatory First Name: *" at bounding box center [460, 486] width 502 height 31
paste input "**********"
drag, startPoint x: 260, startPoint y: 306, endPoint x: 458, endPoint y: 311, distance: 198.5
click at [458, 471] on input "**********" at bounding box center [460, 486] width 502 height 31
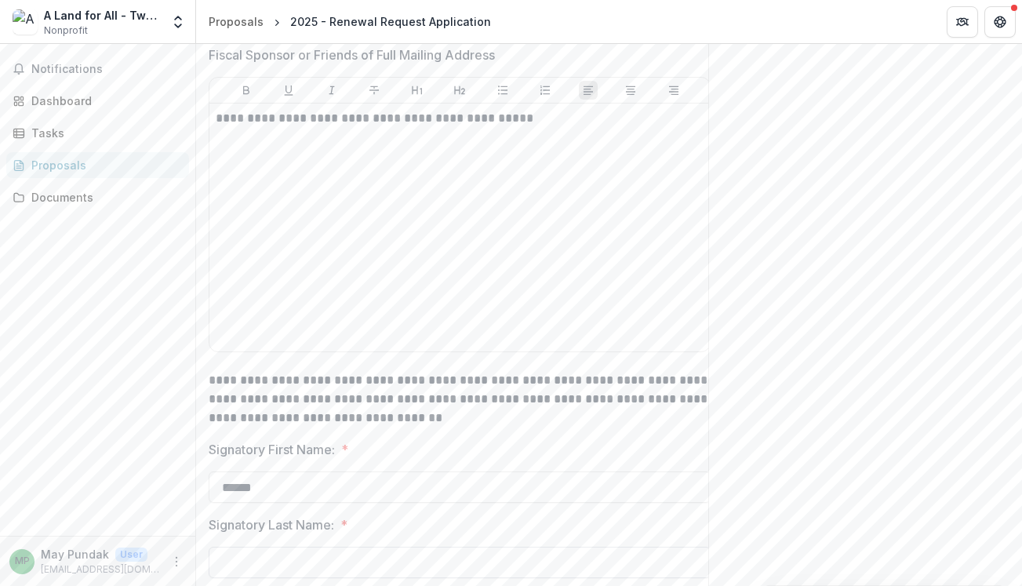
type input "*****"
click at [324, 547] on input "Signatory Last Name: *" at bounding box center [460, 562] width 502 height 31
paste input "**********"
drag, startPoint x: 276, startPoint y: 383, endPoint x: 415, endPoint y: 382, distance: 138.9
click at [415, 547] on input "**********" at bounding box center [460, 562] width 502 height 31
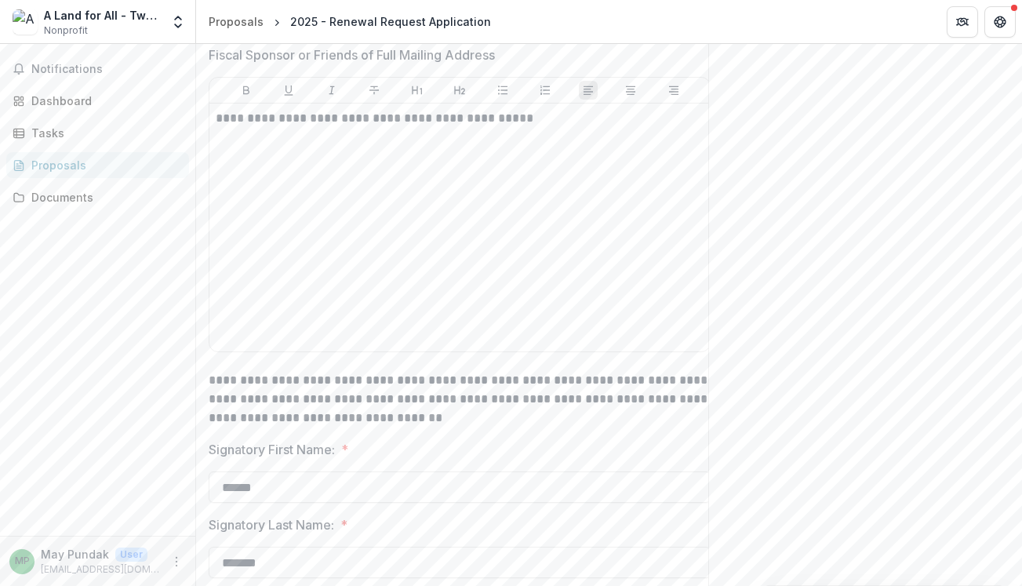
type input "*******"
paste input "**********"
type input "**********"
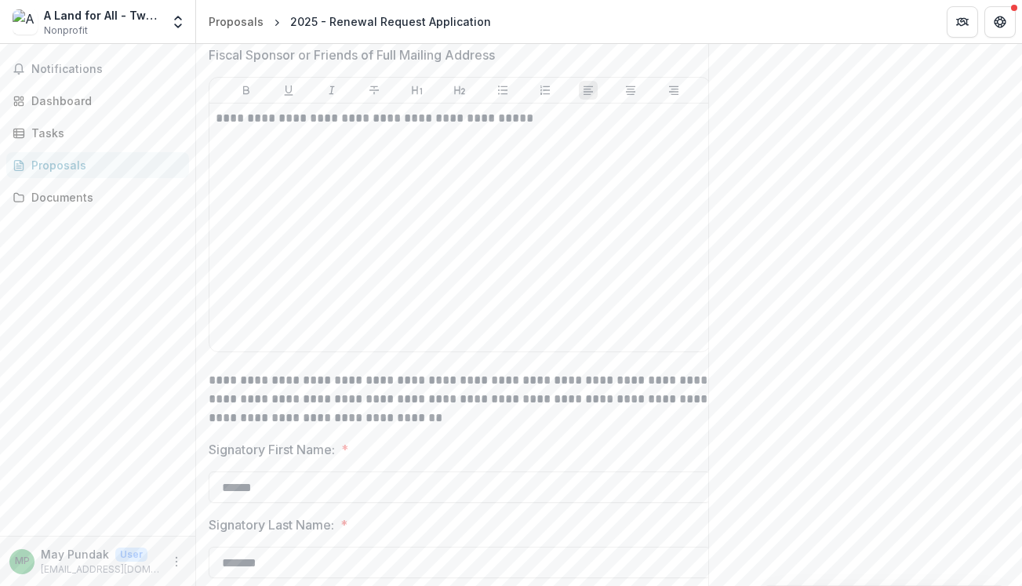
paste input "**********"
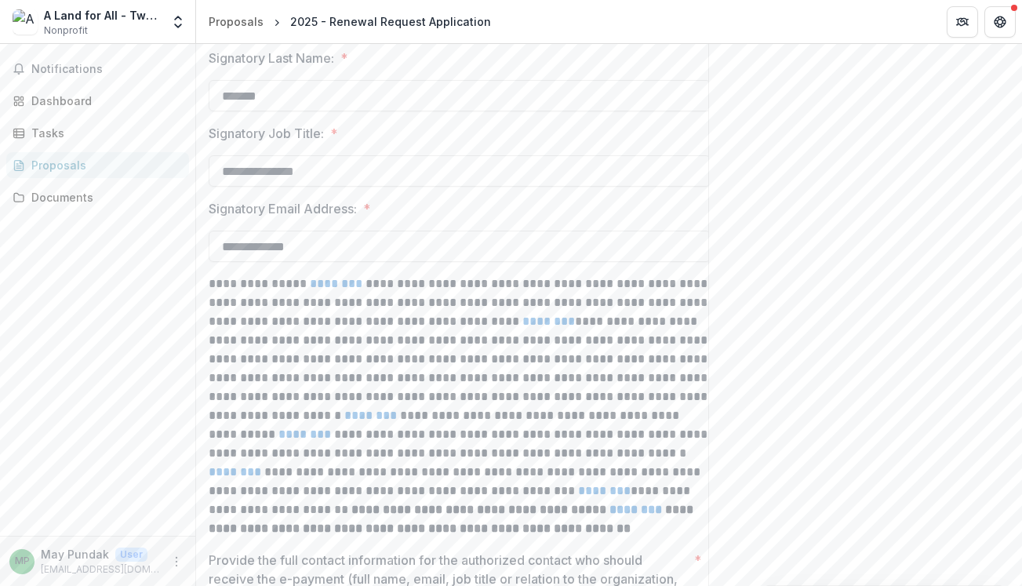
scroll to position [12606, 0]
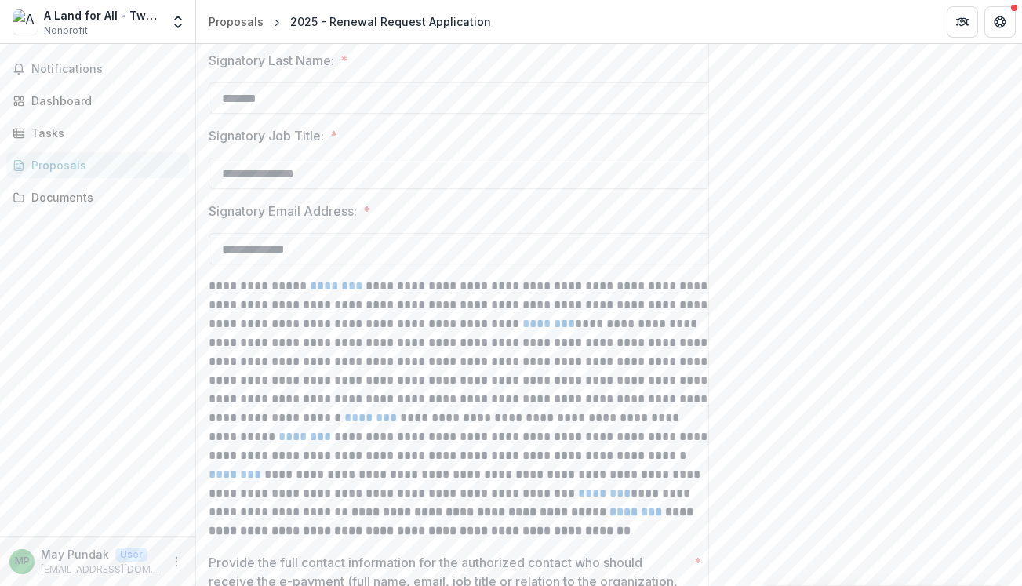
type input "**********"
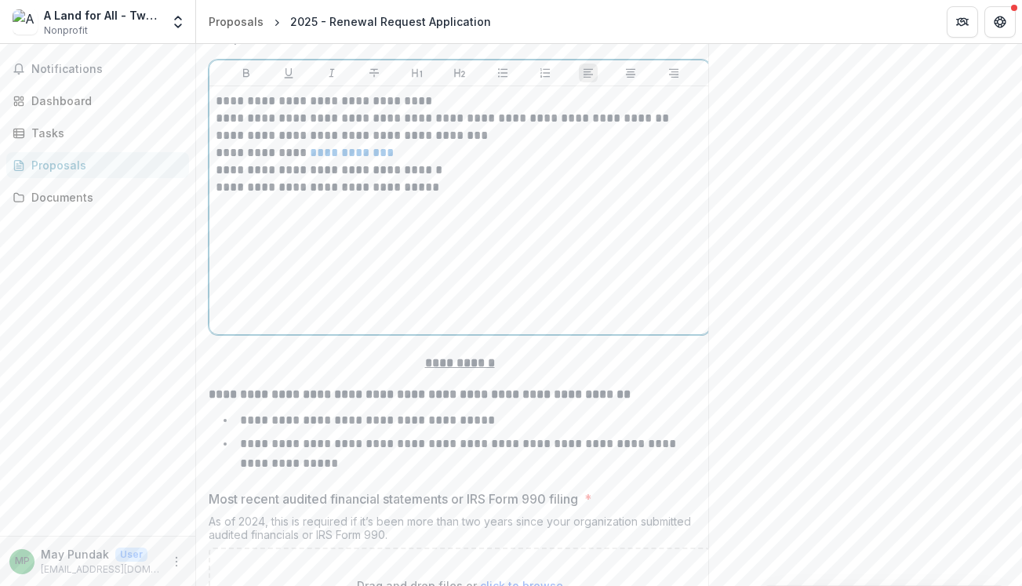
scroll to position [13173, 0]
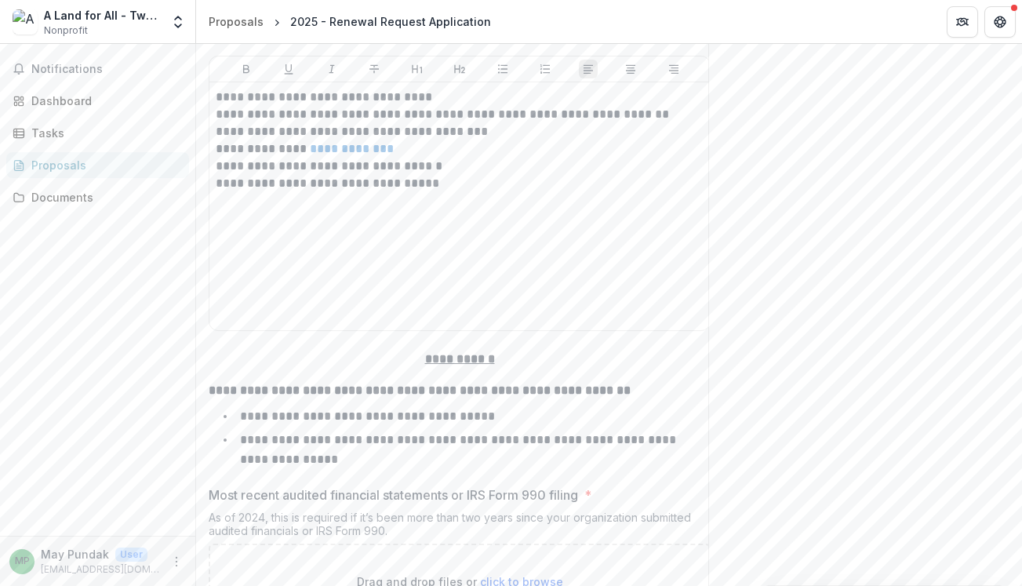
click at [507, 575] on span "click to browse" at bounding box center [521, 581] width 83 height 13
type input "**********"
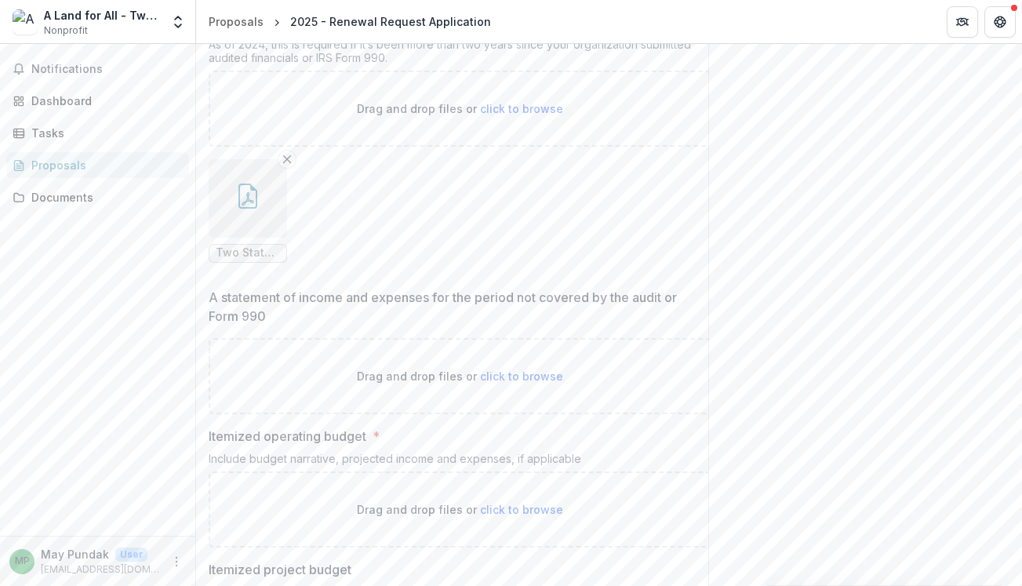
scroll to position [13649, 0]
click at [528, 500] on span "click to browse" at bounding box center [521, 506] width 83 height 13
type input "**********"
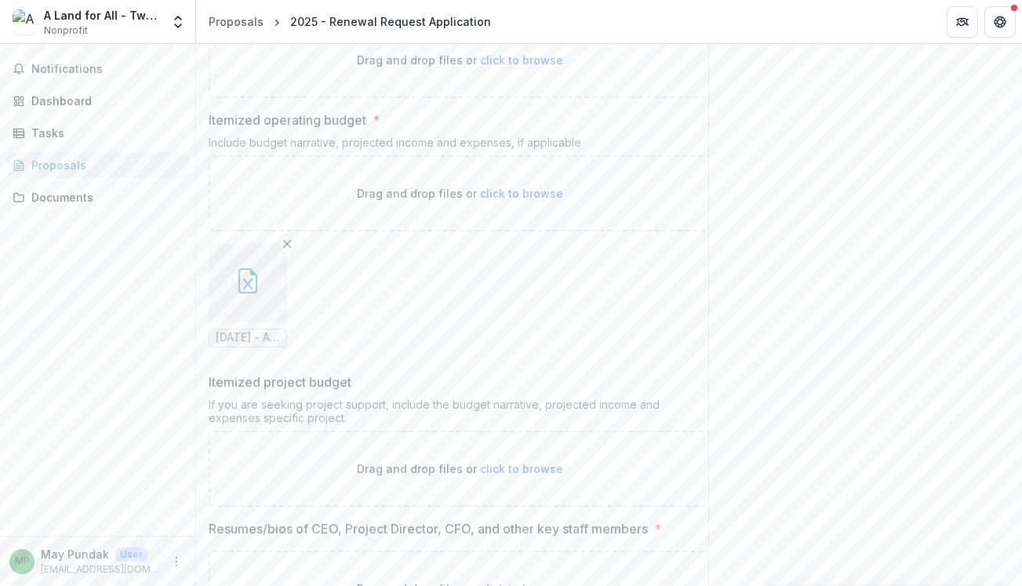
scroll to position [13977, 0]
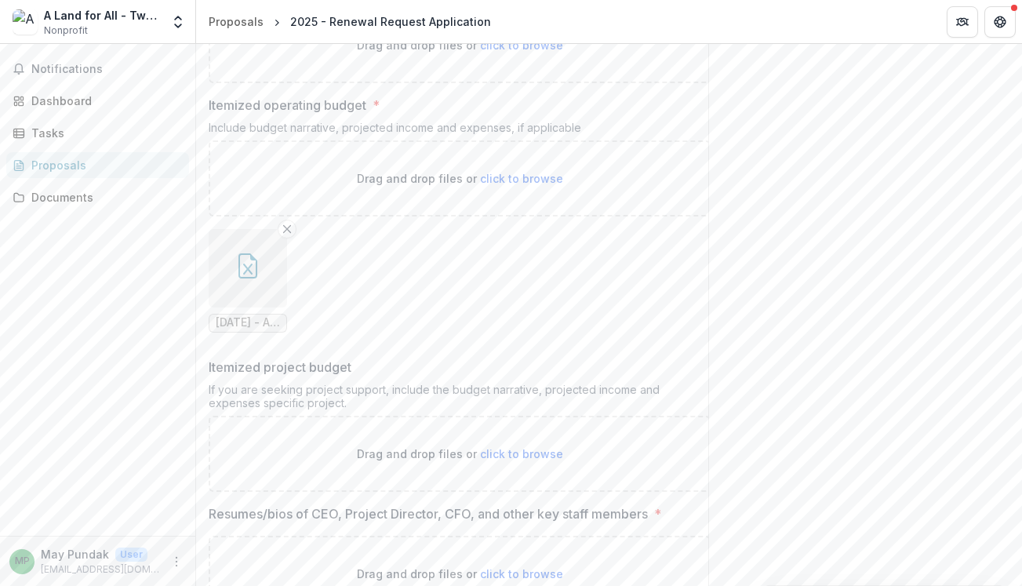
click at [516, 567] on span "click to browse" at bounding box center [521, 573] width 83 height 13
click at [506, 567] on span "click to browse" at bounding box center [521, 573] width 83 height 13
type input "**********"
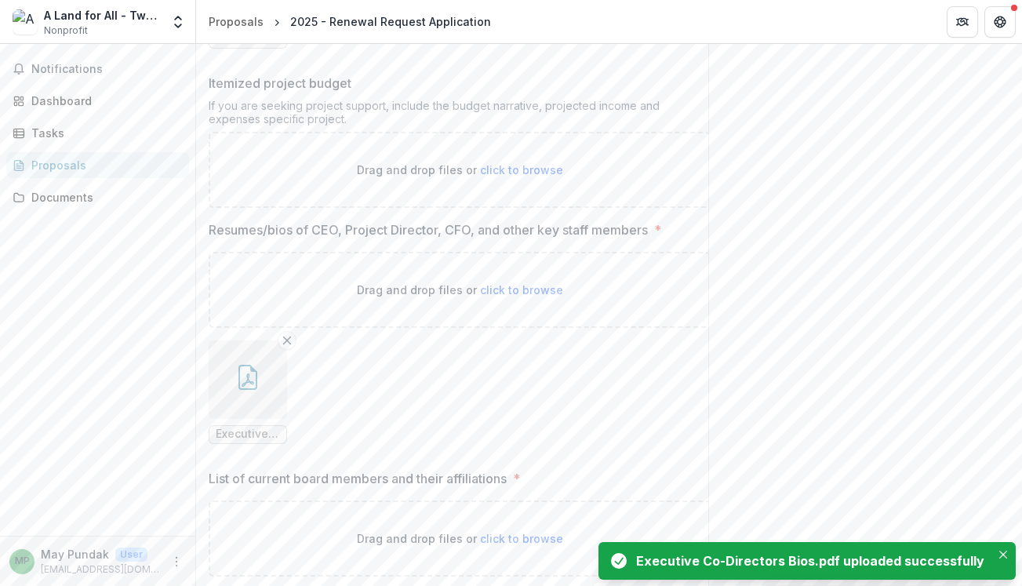
scroll to position [14263, 0]
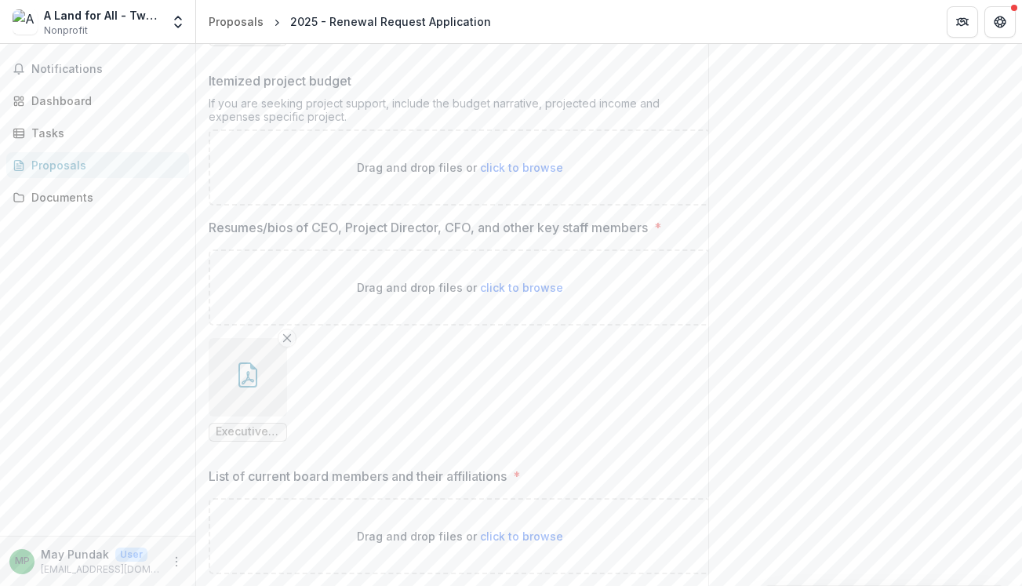
click at [515, 530] on span "click to browse" at bounding box center [521, 536] width 83 height 13
type input "**********"
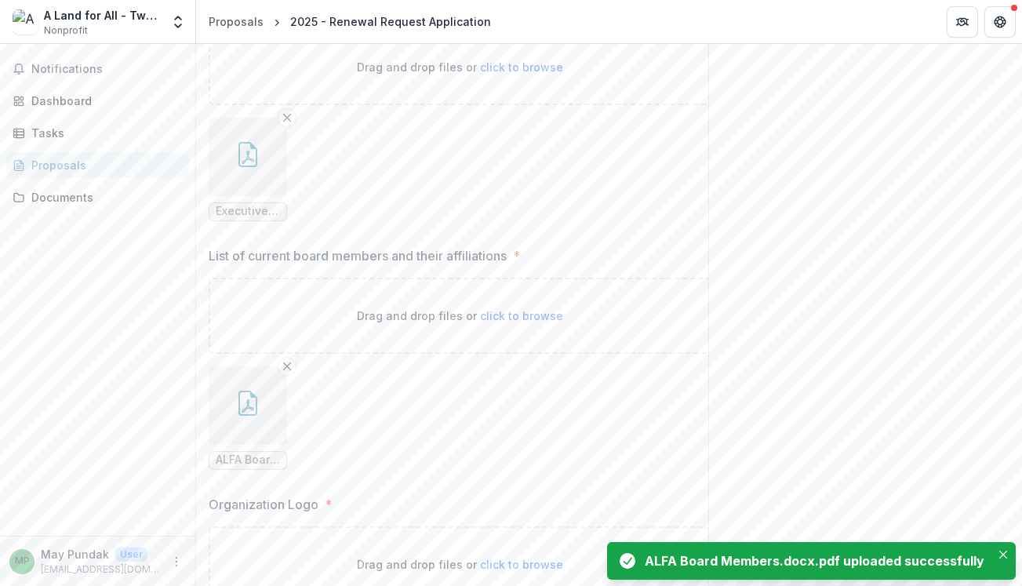
scroll to position [14524, 0]
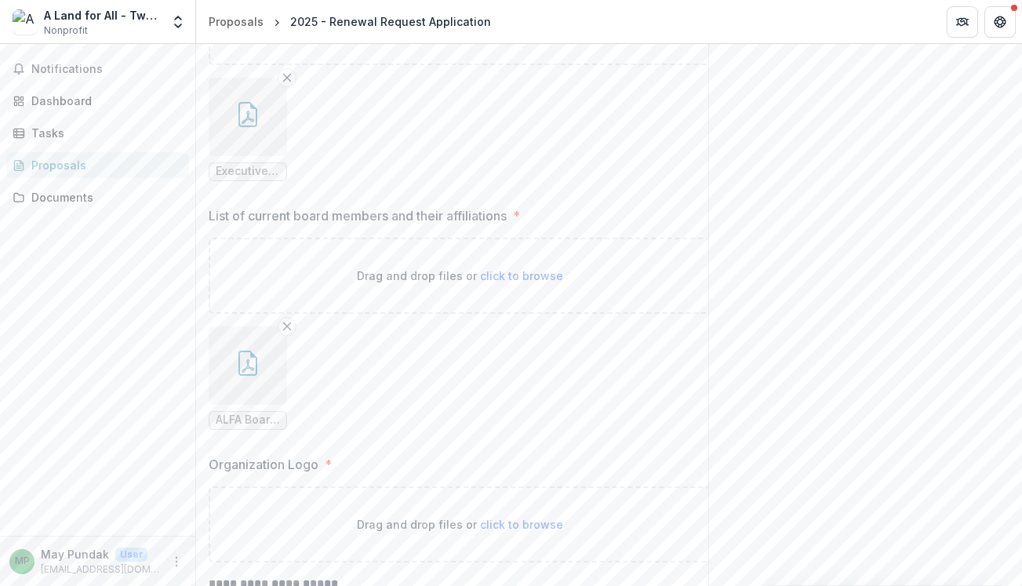
click at [529, 518] on span "click to browse" at bounding box center [521, 524] width 83 height 13
type input "**********"
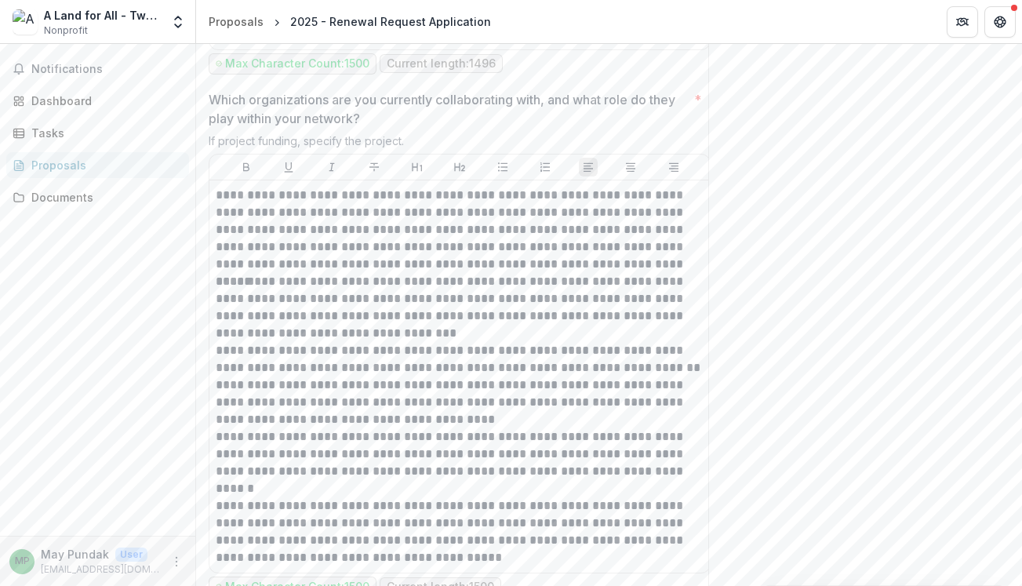
scroll to position [7055, 0]
